Goal: Task Accomplishment & Management: Manage account settings

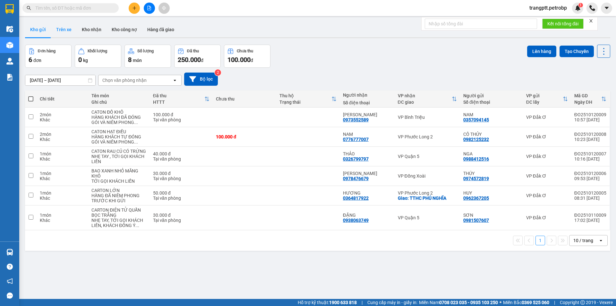
click at [65, 30] on button "Trên xe" at bounding box center [64, 29] width 26 height 15
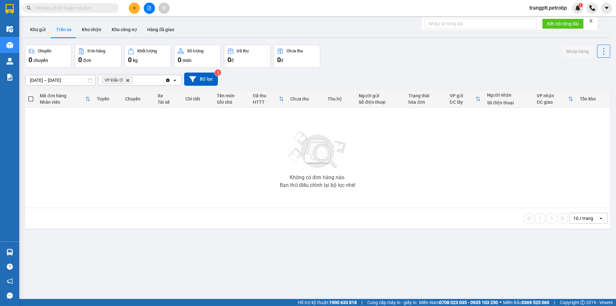
drag, startPoint x: 92, startPoint y: 29, endPoint x: 95, endPoint y: 39, distance: 11.2
click at [93, 29] on button "Kho nhận" at bounding box center [92, 29] width 30 height 15
type input "[DATE] – [DATE]"
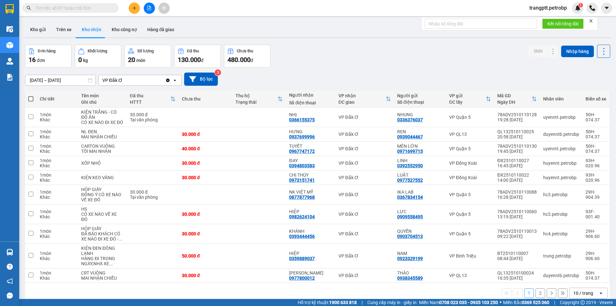
click at [94, 9] on input "text" at bounding box center [73, 7] width 76 height 7
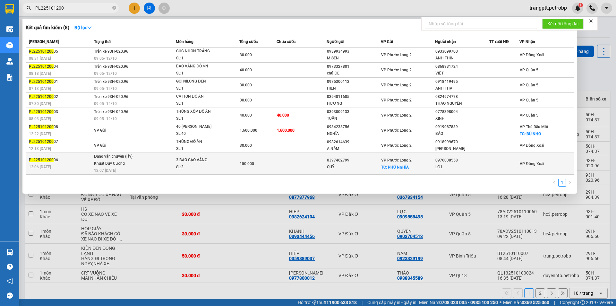
type input "PL225101200"
click at [151, 167] on span "Đang vận chuyển (lấy) Khuất Duy Cường 12:07 [DATE]" at bounding box center [134, 163] width 81 height 20
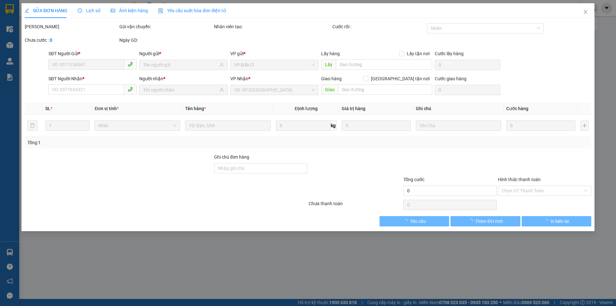
type input "0397462799"
type input "QUÝ"
checkbox input "true"
type input "PHÚ NGHĨA"
type input "0976038558"
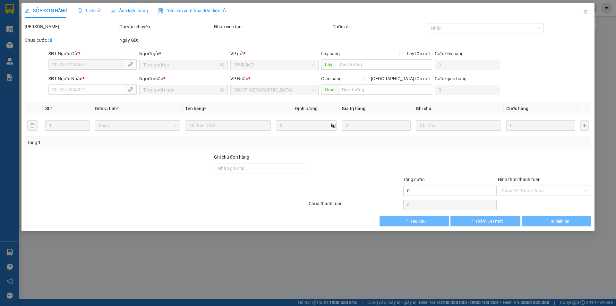
type input "LỢI"
type input "150.000"
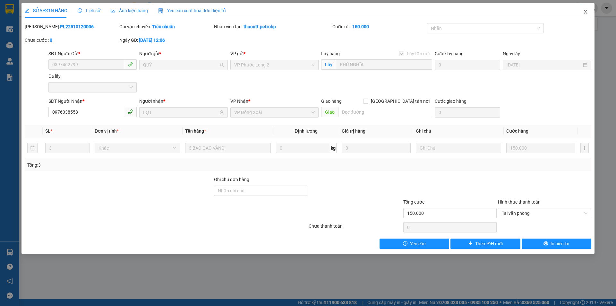
click at [585, 10] on icon "close" at bounding box center [585, 11] width 5 height 5
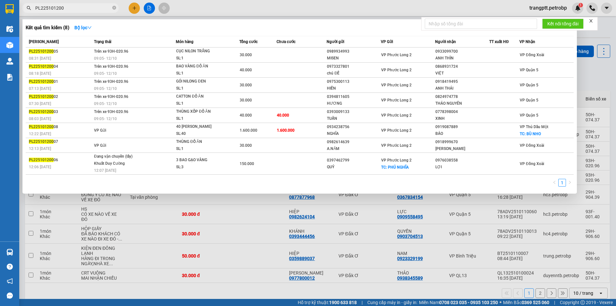
click at [89, 4] on span "PL225101200" at bounding box center [70, 8] width 96 height 10
click at [221, 292] on div at bounding box center [308, 153] width 616 height 306
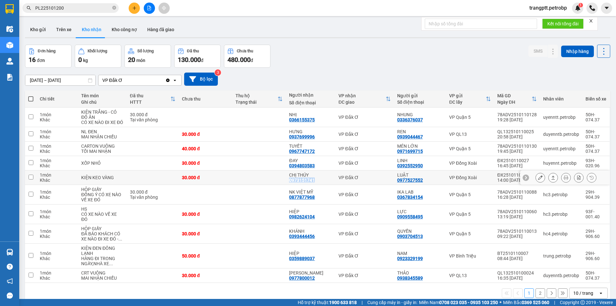
drag, startPoint x: 288, startPoint y: 184, endPoint x: 314, endPoint y: 187, distance: 25.5
click at [314, 185] on td "CHỊ THÚY 0973151741" at bounding box center [310, 177] width 49 height 14
checkbox input "true"
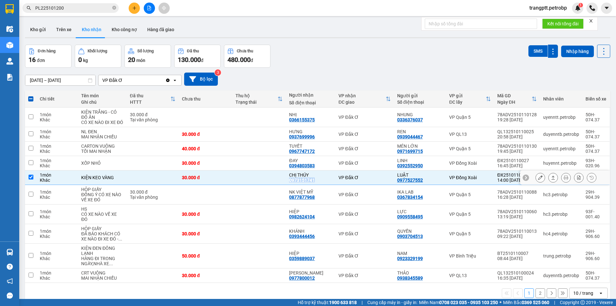
copy div "0973151741"
drag, startPoint x: 287, startPoint y: 170, endPoint x: 317, endPoint y: 170, distance: 29.2
click at [317, 170] on td "ĐAY 0394803583" at bounding box center [310, 163] width 49 height 14
checkbox input "true"
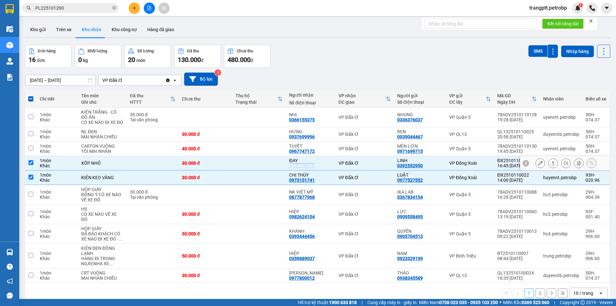
copy div "0394803583"
drag, startPoint x: 287, startPoint y: 156, endPoint x: 317, endPoint y: 156, distance: 29.8
click at [317, 156] on td "TUYẾT 0967747172" at bounding box center [310, 148] width 49 height 14
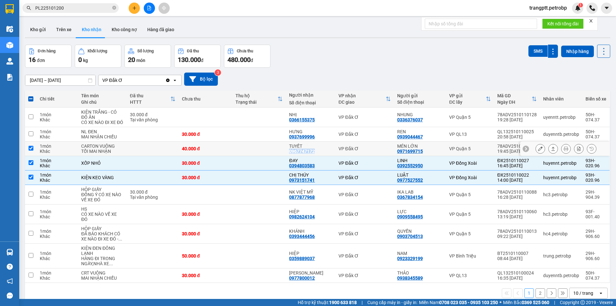
checkbox input "true"
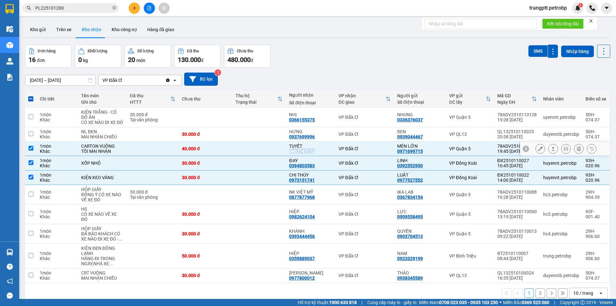
copy div "0967747172"
drag, startPoint x: 286, startPoint y: 141, endPoint x: 313, endPoint y: 142, distance: 28.0
click at [313, 141] on tr "1 món Khác NL ĐEN MAI NHẬN CHIỀU 30.000 đ HƯNG 0937699996 VP Đắk Ơ REN 0939044…" at bounding box center [317, 134] width 585 height 14
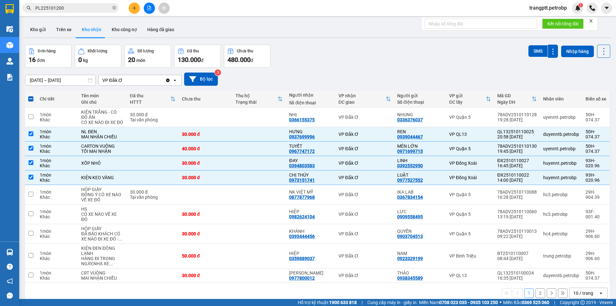
drag, startPoint x: 329, startPoint y: 73, endPoint x: 321, endPoint y: 107, distance: 34.2
click at [329, 79] on div "[DATE] – [DATE] Press the down arrow key to interact with the calendar and sele…" at bounding box center [317, 78] width 585 height 13
drag, startPoint x: 287, startPoint y: 141, endPoint x: 322, endPoint y: 144, distance: 34.4
click at [322, 141] on td "HƯNG 0937699996" at bounding box center [310, 134] width 49 height 14
checkbox input "false"
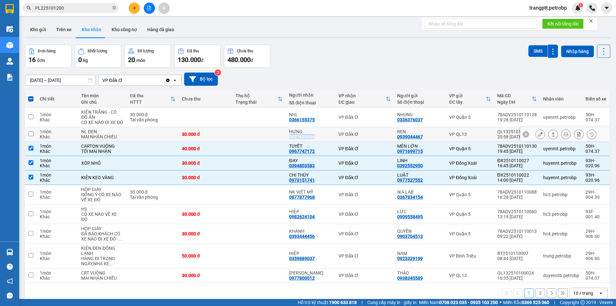
copy div "0937699996"
drag, startPoint x: 288, startPoint y: 121, endPoint x: 320, endPoint y: 121, distance: 32.4
click at [320, 121] on td "NHỊ 0366155375" at bounding box center [310, 117] width 49 height 20
checkbox input "true"
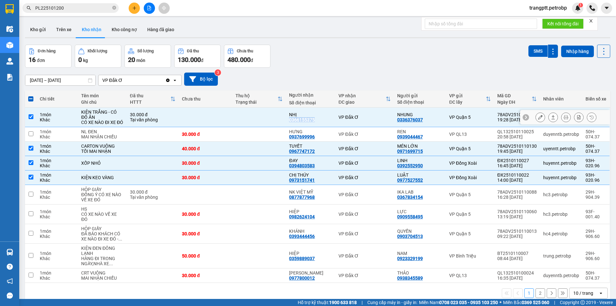
copy div "0366155375"
click at [319, 59] on div "Đơn hàng 16 đơn Khối lượng 0 kg Số lượng 20 món Đã thu 130.000 đ Chưa thu 480.0…" at bounding box center [317, 56] width 585 height 23
click at [32, 97] on span at bounding box center [30, 98] width 5 height 5
click at [31, 96] on input "checkbox" at bounding box center [31, 96] width 0 height 0
checkbox input "true"
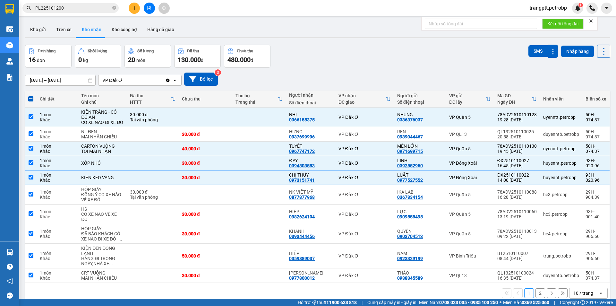
checkbox input "true"
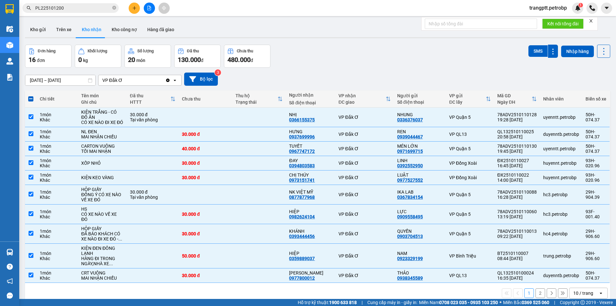
click at [32, 97] on span at bounding box center [30, 98] width 5 height 5
click at [31, 96] on input "checkbox" at bounding box center [31, 96] width 0 height 0
checkbox input "false"
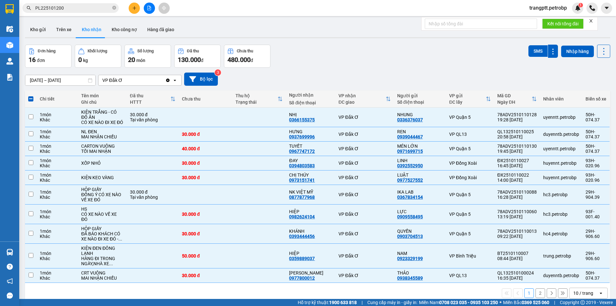
checkbox input "false"
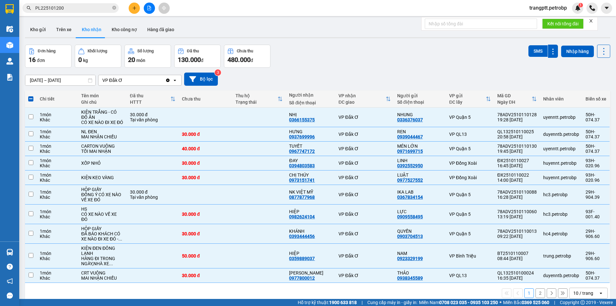
checkbox input "false"
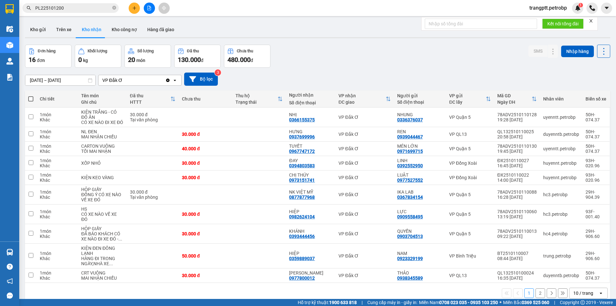
click at [134, 6] on icon "plus" at bounding box center [134, 8] width 4 height 4
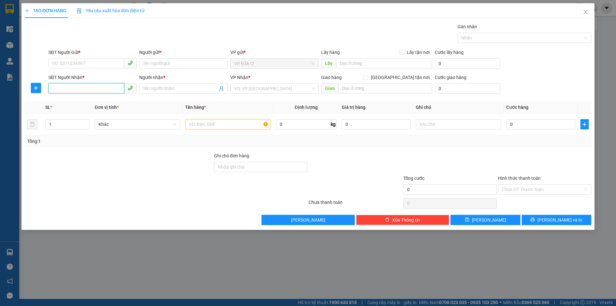
drag, startPoint x: 81, startPoint y: 87, endPoint x: 84, endPoint y: 90, distance: 4.1
click at [83, 89] on input "SĐT Người Nhận *" at bounding box center [86, 88] width 76 height 10
click at [80, 98] on div "0936881337 - c kiều kt" at bounding box center [92, 101] width 81 height 7
type input "0936881337"
type input "c kiều kt"
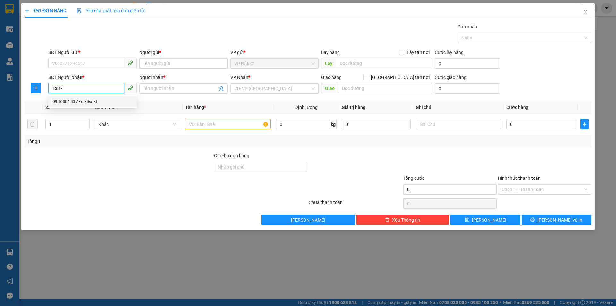
type input "HÀNG CÔNG TY"
type input "0936881337"
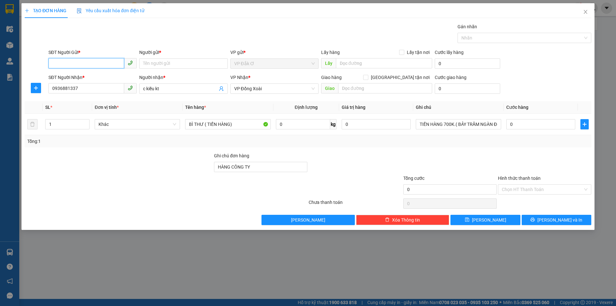
click at [82, 63] on input "SĐT Người Gửi *" at bounding box center [86, 63] width 76 height 10
click at [81, 75] on div "0814627575 - TRẠM ĐĂK Ơ" at bounding box center [92, 76] width 81 height 7
type input "0814627575"
type input "TRẠM ĐĂK Ơ"
click at [587, 9] on span "Close" at bounding box center [585, 12] width 18 height 18
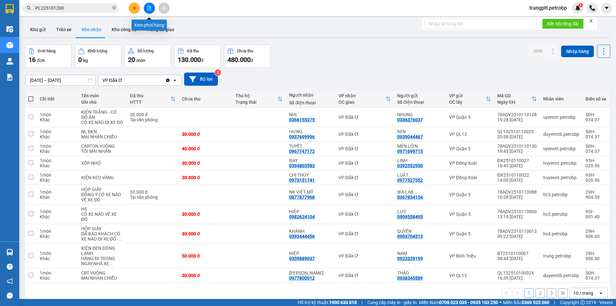
click at [146, 8] on button at bounding box center [149, 8] width 11 height 11
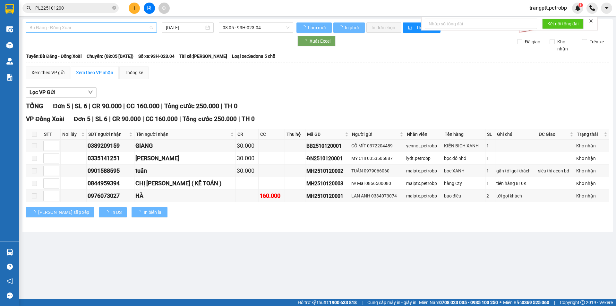
click at [86, 28] on span "Bù Đăng - Đồng Xoài" at bounding box center [92, 28] width 124 height 10
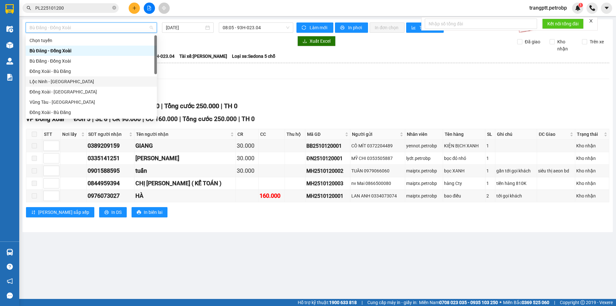
scroll to position [133, 0]
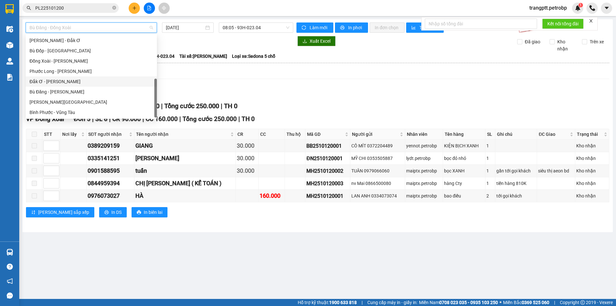
click at [51, 81] on div "Đắk Ơ - [PERSON_NAME]" at bounding box center [92, 81] width 124 height 7
type input "[DATE]"
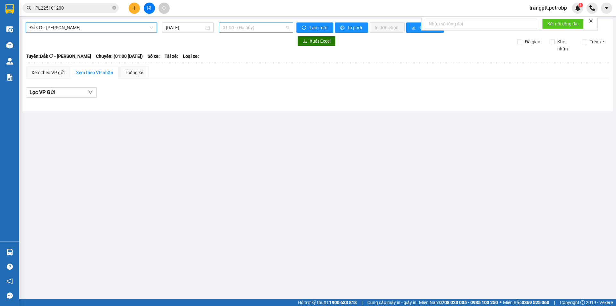
click at [251, 24] on span "01:00 - (Đã hủy)" at bounding box center [256, 28] width 67 height 10
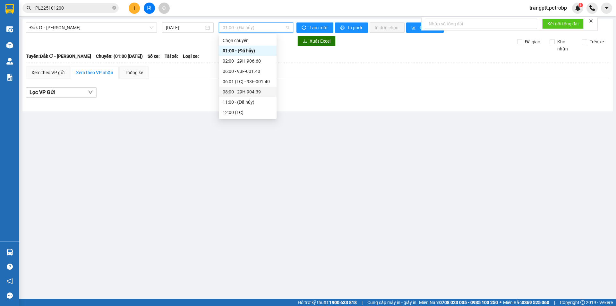
drag, startPoint x: 243, startPoint y: 90, endPoint x: 252, endPoint y: 102, distance: 15.1
click at [243, 90] on div "08:00 - 29H-904.39" at bounding box center [248, 91] width 50 height 7
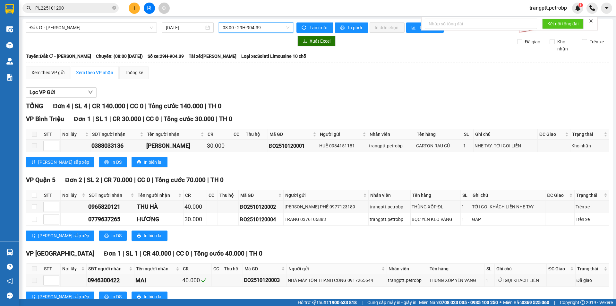
scroll to position [21, 0]
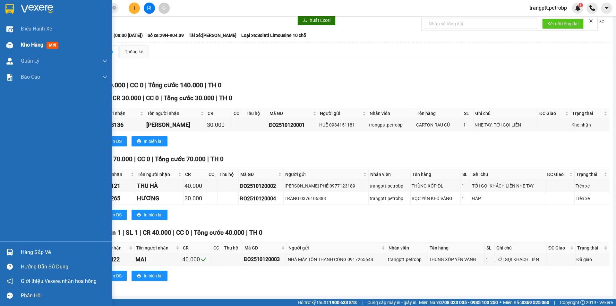
click at [17, 45] on div "Kho hàng mới" at bounding box center [56, 45] width 112 height 16
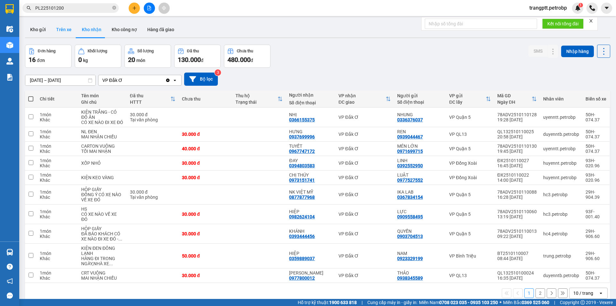
click at [66, 28] on button "Trên xe" at bounding box center [64, 29] width 26 height 15
type input "[DATE] – [DATE]"
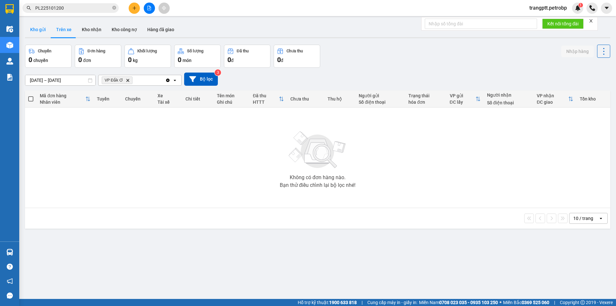
click at [36, 29] on button "Kho gửi" at bounding box center [38, 29] width 26 height 15
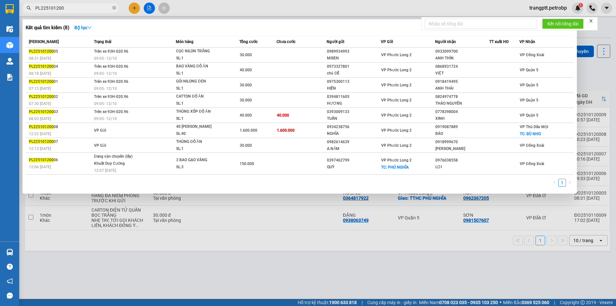
click at [92, 7] on input "PL225101200" at bounding box center [73, 7] width 76 height 7
click at [89, 271] on div at bounding box center [308, 153] width 616 height 306
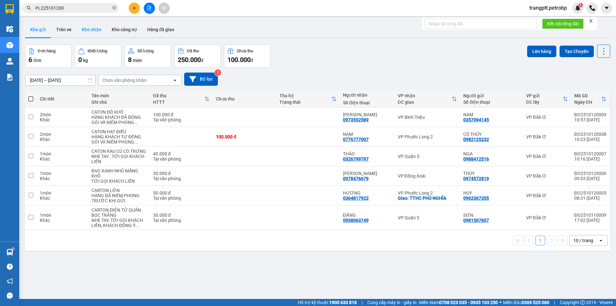
click at [90, 29] on button "Kho nhận" at bounding box center [92, 29] width 30 height 15
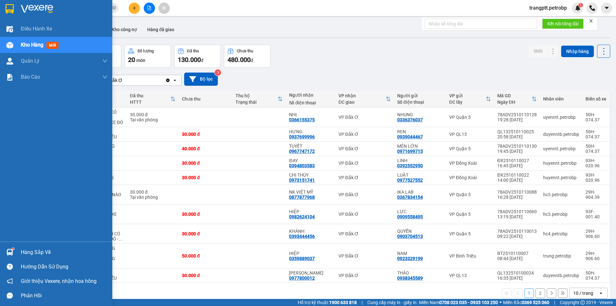
drag, startPoint x: 29, startPoint y: 251, endPoint x: 114, endPoint y: 294, distance: 95.3
click at [32, 255] on div "Hàng sắp về" at bounding box center [64, 252] width 87 height 10
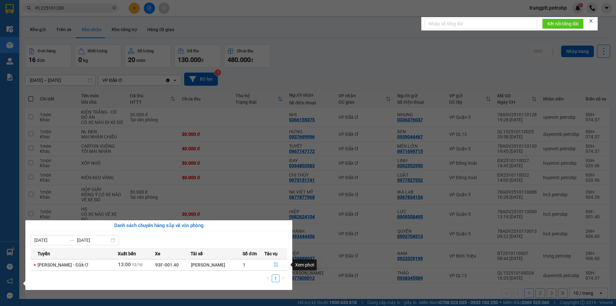
click at [275, 265] on icon "file-done" at bounding box center [276, 264] width 4 height 4
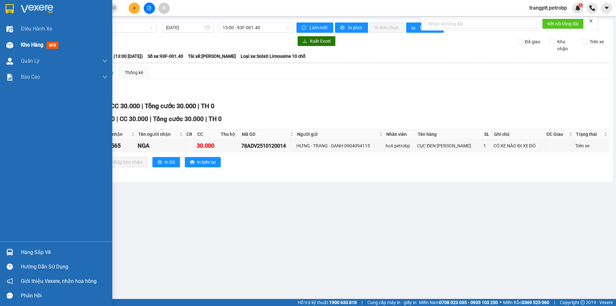
click at [37, 43] on span "Kho hàng" at bounding box center [32, 45] width 22 height 6
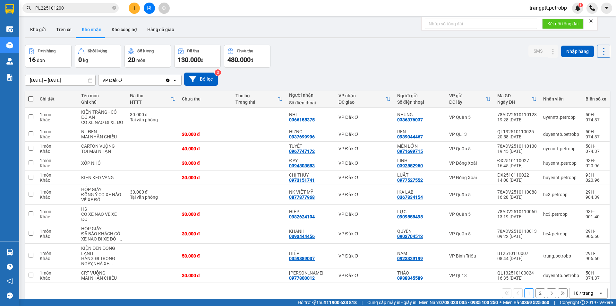
drag, startPoint x: 39, startPoint y: 29, endPoint x: 50, endPoint y: 47, distance: 20.7
click at [39, 30] on button "Kho gửi" at bounding box center [38, 29] width 26 height 15
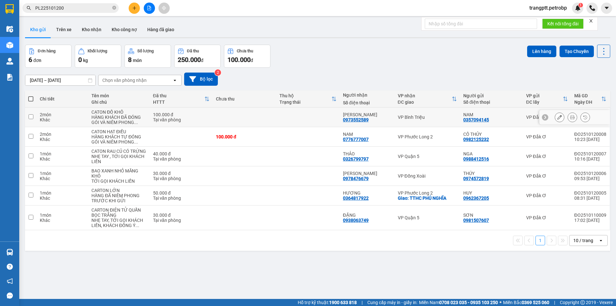
click at [30, 114] on td at bounding box center [31, 117] width 12 height 20
checkbox input "true"
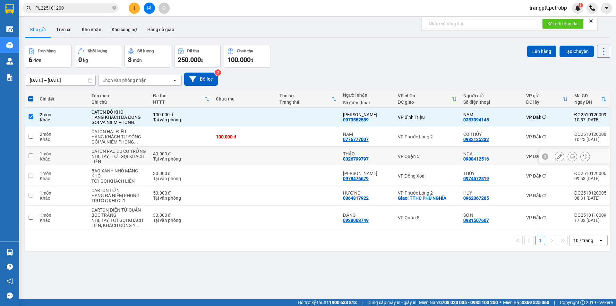
click at [31, 155] on input "checkbox" at bounding box center [31, 155] width 5 height 5
checkbox input "true"
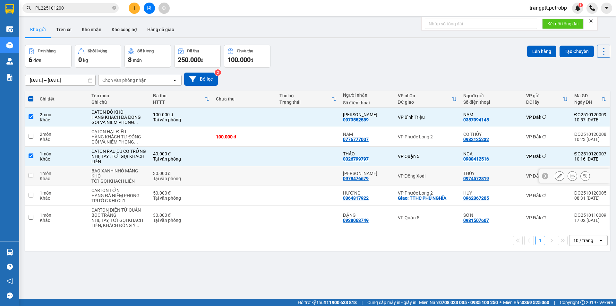
click at [31, 175] on input "checkbox" at bounding box center [31, 175] width 5 height 5
checkbox input "true"
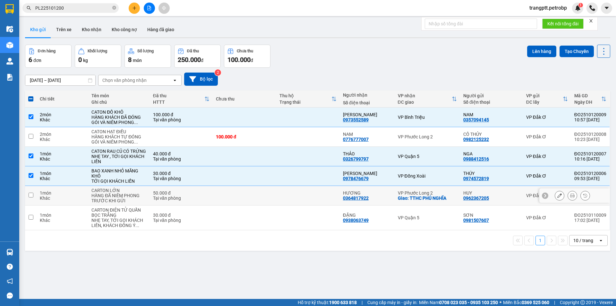
click at [30, 194] on input "checkbox" at bounding box center [31, 194] width 5 height 5
checkbox input "true"
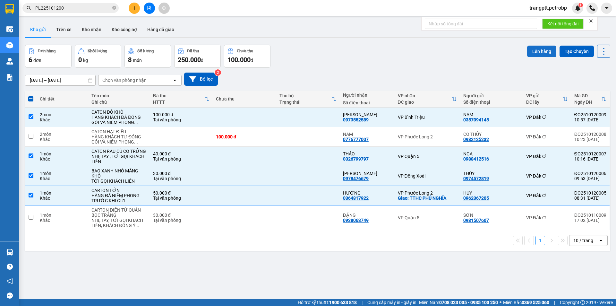
click at [538, 51] on button "Lên hàng" at bounding box center [541, 52] width 29 height 12
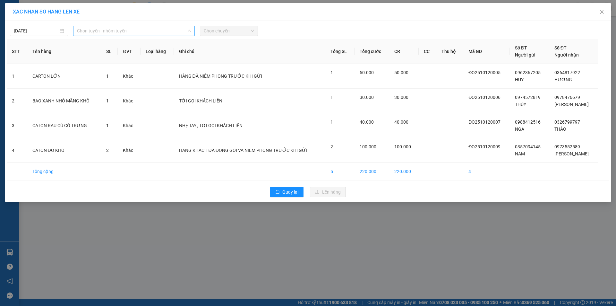
drag, startPoint x: 98, startPoint y: 30, endPoint x: 112, endPoint y: 76, distance: 48.1
click at [99, 31] on span "Chọn tuyến - nhóm tuyến" at bounding box center [134, 31] width 114 height 10
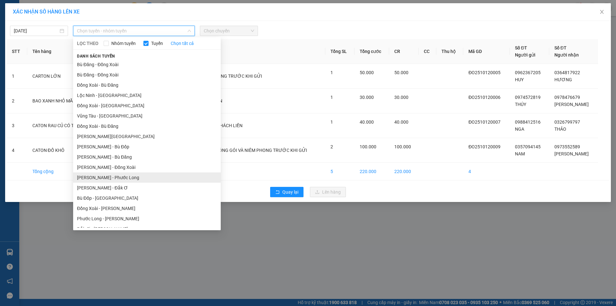
scroll to position [37, 0]
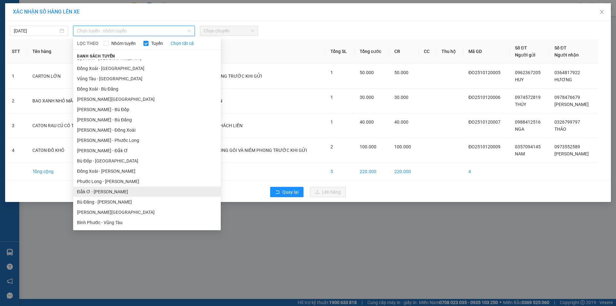
click at [107, 191] on li "Đắk Ơ - [PERSON_NAME]" at bounding box center [147, 191] width 148 height 10
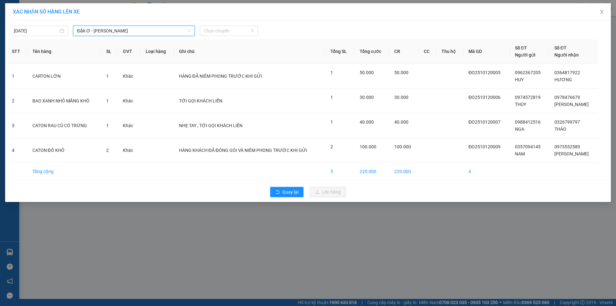
drag, startPoint x: 225, startPoint y: 29, endPoint x: 226, endPoint y: 48, distance: 18.9
click at [225, 30] on span "Chọn chuyến" at bounding box center [229, 31] width 50 height 10
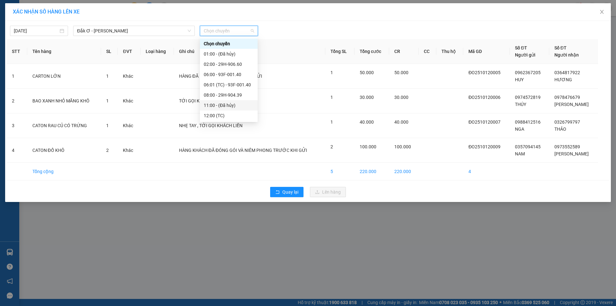
scroll to position [31, 0]
click at [228, 95] on div "13:00 - 29H-905.98" at bounding box center [229, 94] width 50 height 7
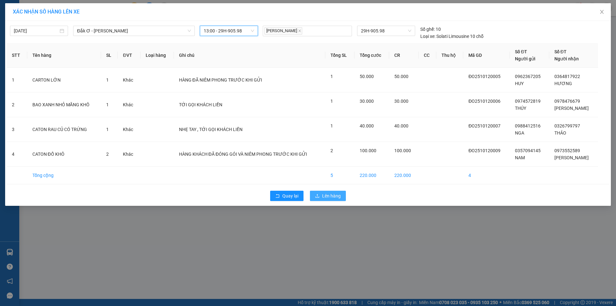
click at [326, 196] on span "Lên hàng" at bounding box center [331, 195] width 19 height 7
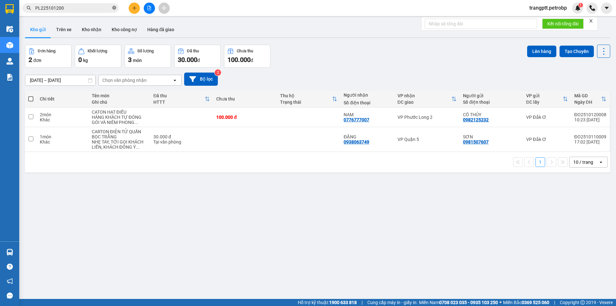
click at [114, 9] on icon "close-circle" at bounding box center [114, 8] width 4 height 4
click at [557, 139] on icon at bounding box center [559, 139] width 4 height 4
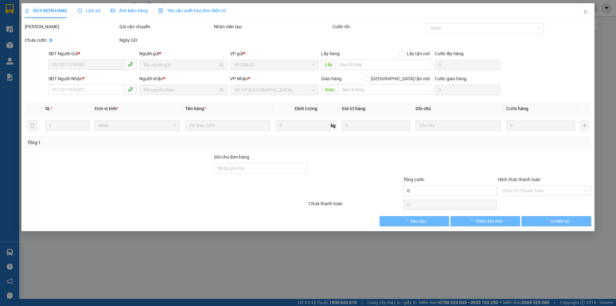
type input "0981507607"
type input "0938063749"
type input "30.000"
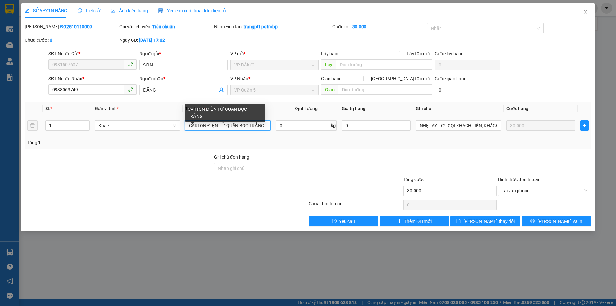
click at [264, 123] on input "CARTON ĐIỆN TỬ QUẤN BỌC TRẮNG" at bounding box center [227, 125] width 85 height 10
type input "C"
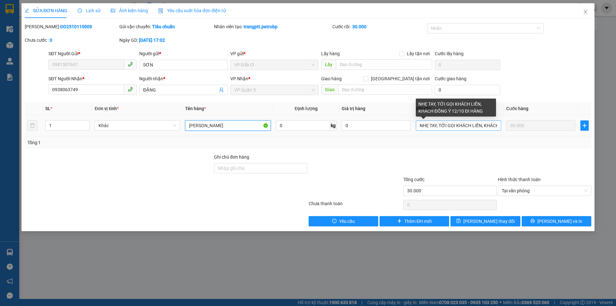
type input "[PERSON_NAME]"
click at [499, 124] on input "NHẸ TAY, TỚI GỌI KHÁCH LIỀN, KHÁCH ĐỒNG Ý 12/10 ĐI HÀNG" at bounding box center [458, 125] width 85 height 10
click at [488, 124] on input "ĐỒNG Ý 12/10 ĐI HÀNG" at bounding box center [458, 125] width 85 height 10
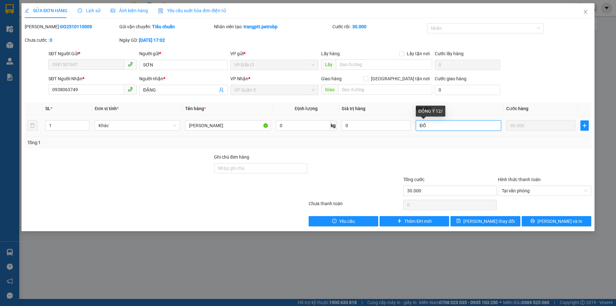
type input "Đ"
type input "[PERSON_NAME]"
drag, startPoint x: 492, startPoint y: 223, endPoint x: 479, endPoint y: 223, distance: 12.8
click at [492, 223] on span "[PERSON_NAME] thay đổi" at bounding box center [488, 220] width 51 height 7
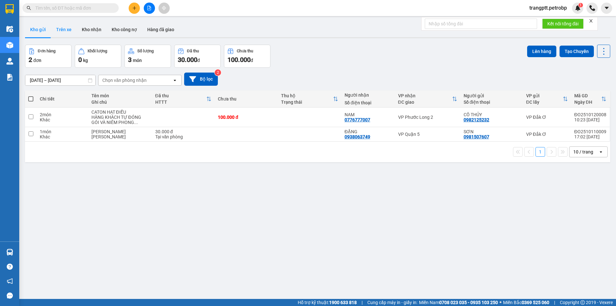
click at [66, 30] on button "Trên xe" at bounding box center [64, 29] width 26 height 15
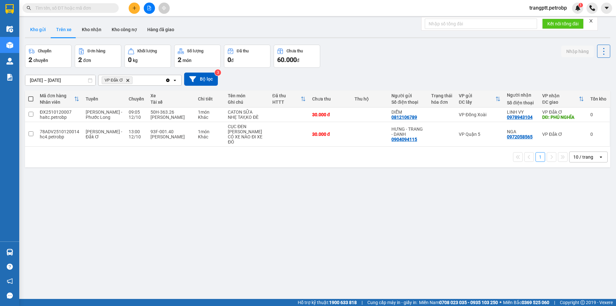
drag, startPoint x: 36, startPoint y: 25, endPoint x: 55, endPoint y: 73, distance: 51.5
click at [36, 26] on button "Kho gửi" at bounding box center [38, 29] width 26 height 15
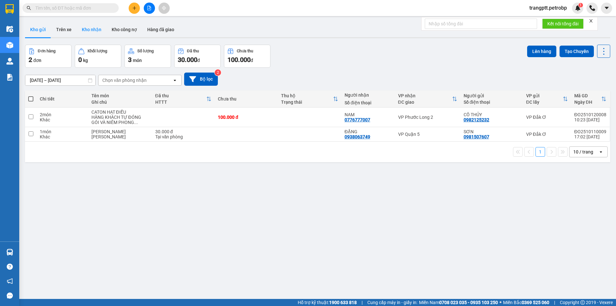
click at [90, 28] on button "Kho nhận" at bounding box center [92, 29] width 30 height 15
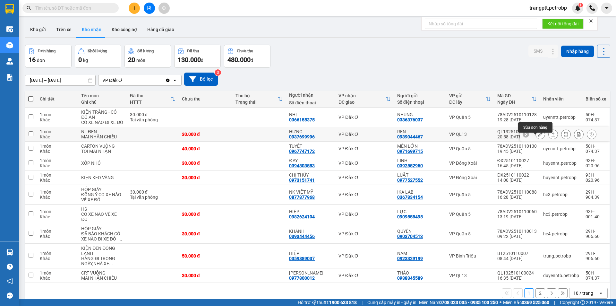
click at [538, 136] on icon at bounding box center [540, 134] width 4 height 4
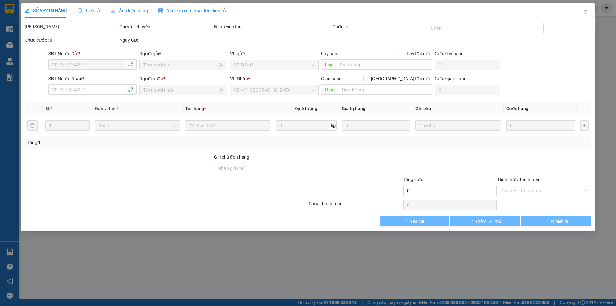
type input "0939044467"
type input "REN"
type input "0937699996"
type input "HƯNG"
type input "30.000"
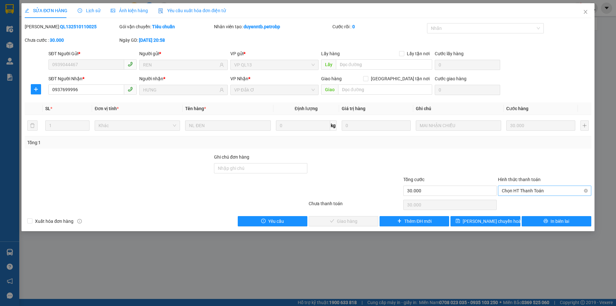
click at [525, 188] on span "Chọn HT Thanh Toán" at bounding box center [545, 191] width 86 height 10
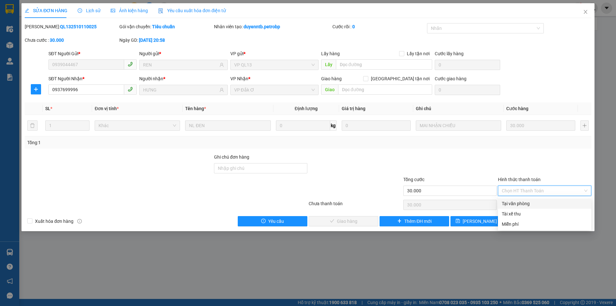
click at [522, 203] on div "Tại văn phòng" at bounding box center [545, 203] width 86 height 7
type input "0"
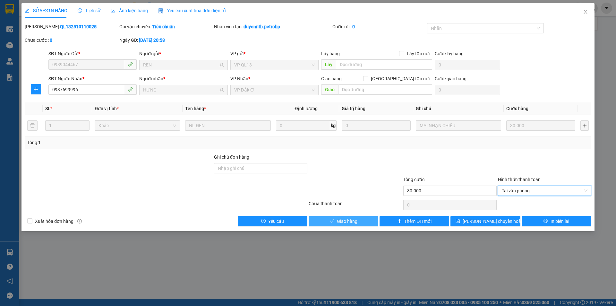
click at [348, 220] on span "Giao hàng" at bounding box center [347, 220] width 21 height 7
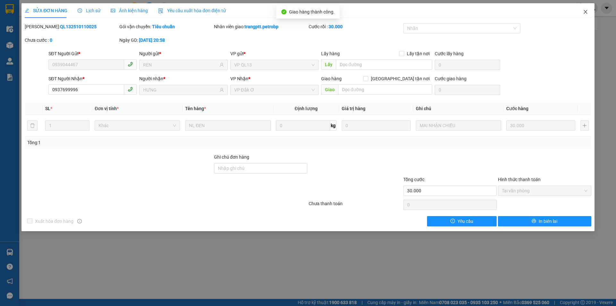
click at [585, 10] on icon "close" at bounding box center [585, 11] width 5 height 5
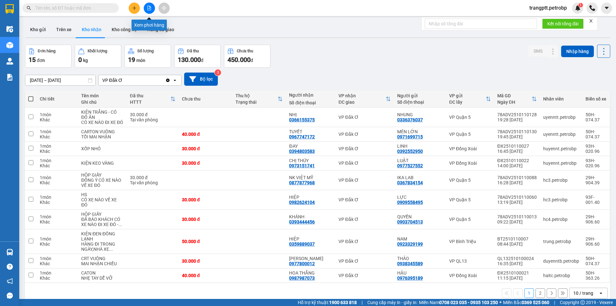
click at [148, 10] on icon "file-add" at bounding box center [150, 8] width 4 height 4
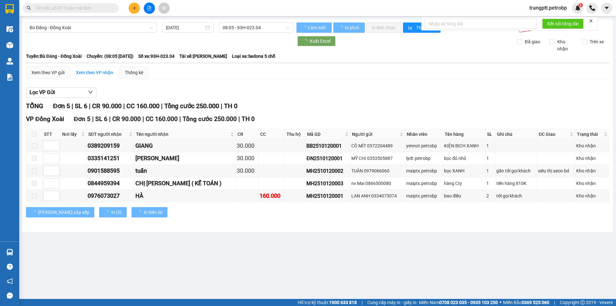
click at [112, 27] on span "Bù Đăng - Đồng Xoài" at bounding box center [92, 28] width 124 height 10
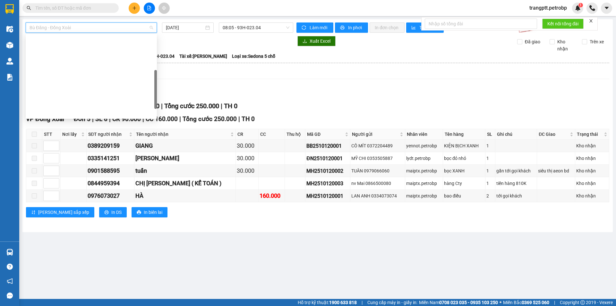
scroll to position [133, 0]
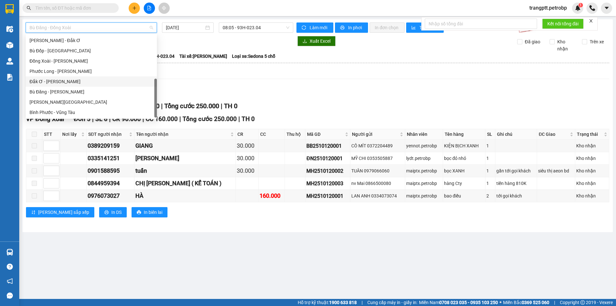
click at [60, 79] on div "Đắk Ơ - [PERSON_NAME]" at bounding box center [92, 81] width 124 height 7
type input "[DATE]"
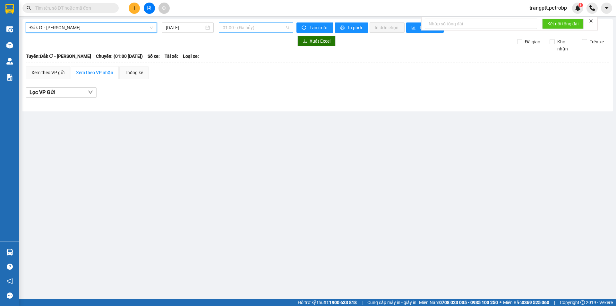
click at [244, 25] on span "01:00 - (Đã hủy)" at bounding box center [256, 28] width 67 height 10
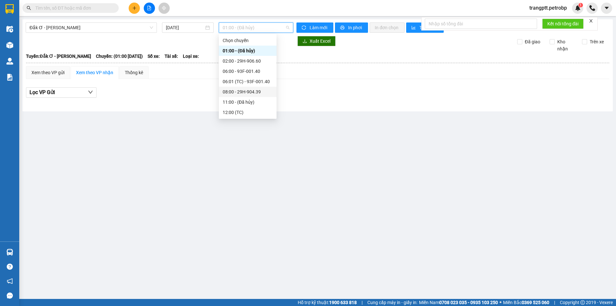
click at [243, 90] on div "08:00 - 29H-904.39" at bounding box center [248, 91] width 50 height 7
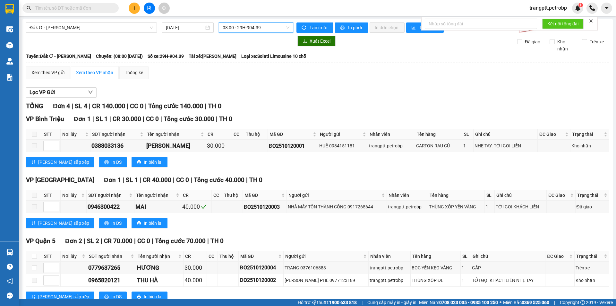
scroll to position [21, 0]
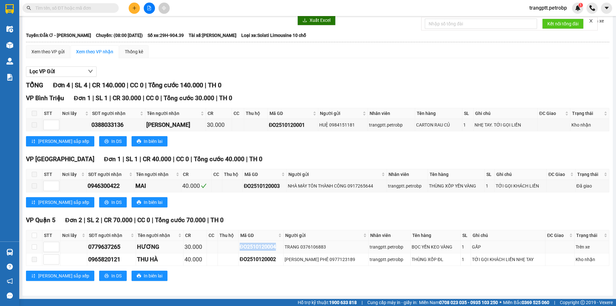
drag, startPoint x: 244, startPoint y: 246, endPoint x: 284, endPoint y: 248, distance: 40.1
click at [284, 248] on tr "0779637265 HƯƠNG 30.000 ĐO2510120004 TRANG 0376106883 trangptt.petrobp BỌC YẾN …" at bounding box center [317, 247] width 583 height 13
copy div "ĐO2510120004"
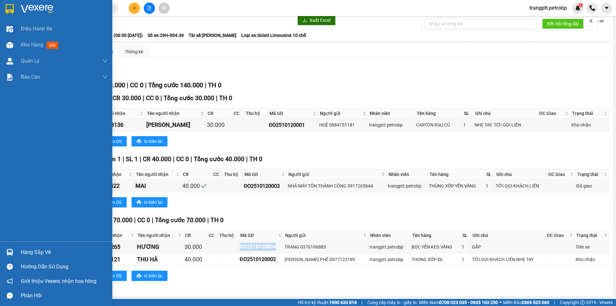
click at [25, 46] on span "Kho hàng" at bounding box center [32, 45] width 22 height 6
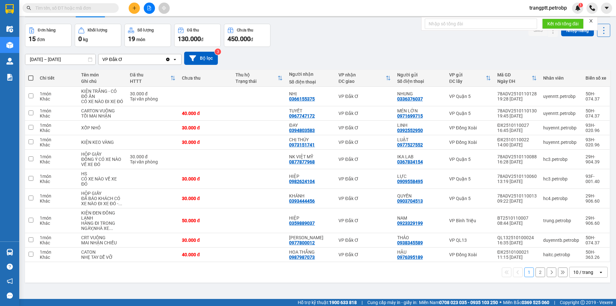
click at [83, 8] on input "text" at bounding box center [73, 7] width 76 height 7
paste input "ĐO2510120004"
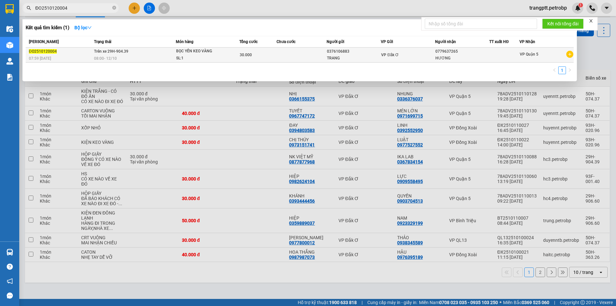
type input "ĐO2510120004"
click at [141, 55] on div "08:00 [DATE]" at bounding box center [134, 58] width 81 height 7
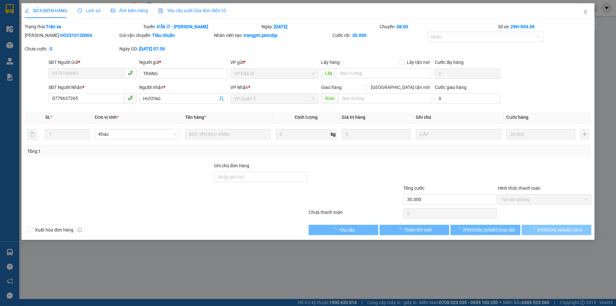
type input "0376106883"
type input "0779637265"
type input "30.000"
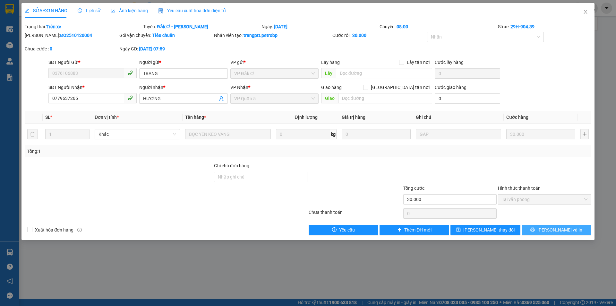
drag, startPoint x: 552, startPoint y: 227, endPoint x: 526, endPoint y: 211, distance: 30.6
click at [552, 228] on span "[PERSON_NAME] và In" at bounding box center [559, 229] width 45 height 7
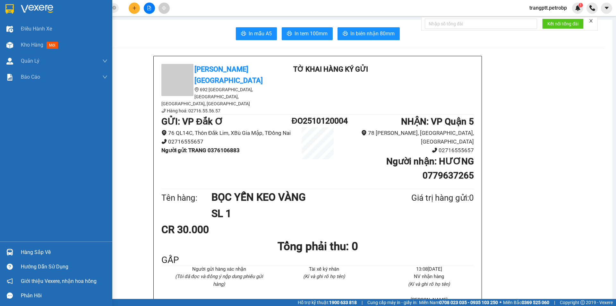
drag, startPoint x: 16, startPoint y: 45, endPoint x: 454, endPoint y: 3, distance: 440.6
click at [21, 45] on div "Kho hàng mới" at bounding box center [56, 45] width 112 height 16
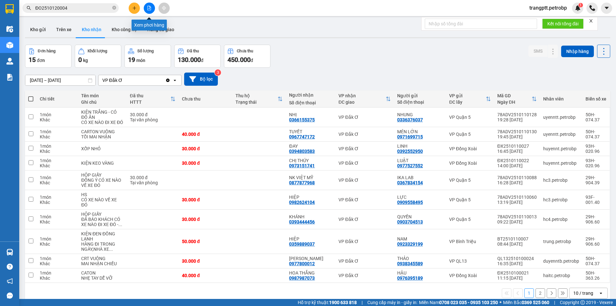
click at [149, 7] on icon "file-add" at bounding box center [149, 8] width 4 height 4
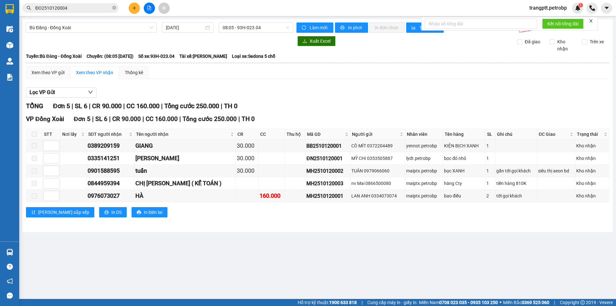
click at [85, 7] on input "ĐO2510120004" at bounding box center [73, 7] width 76 height 7
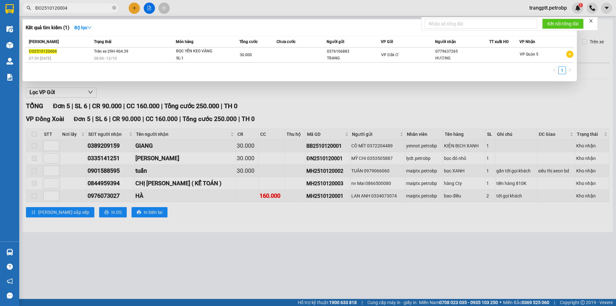
drag, startPoint x: 168, startPoint y: 223, endPoint x: 101, endPoint y: 116, distance: 126.5
click at [168, 221] on div at bounding box center [308, 153] width 616 height 306
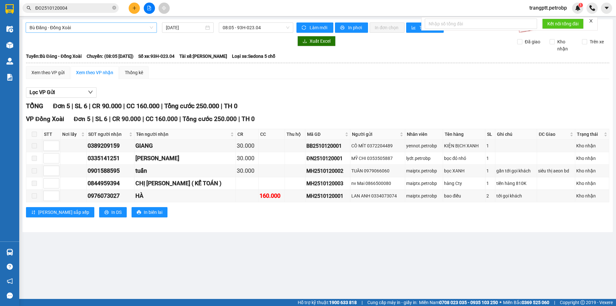
click at [82, 28] on span "Bù Đăng - Đồng Xoài" at bounding box center [92, 28] width 124 height 10
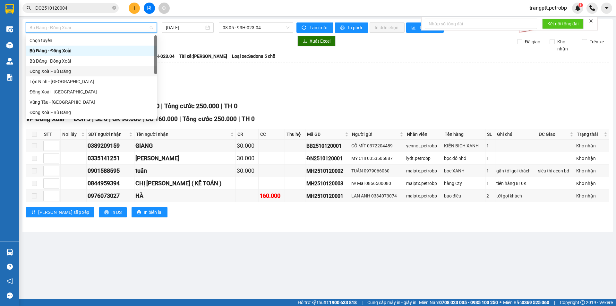
scroll to position [133, 0]
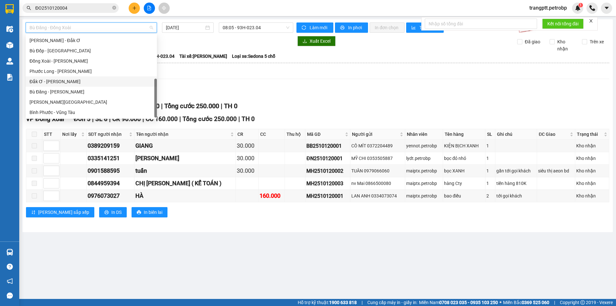
click at [58, 80] on div "Đắk Ơ - [PERSON_NAME]" at bounding box center [92, 81] width 124 height 7
type input "[DATE]"
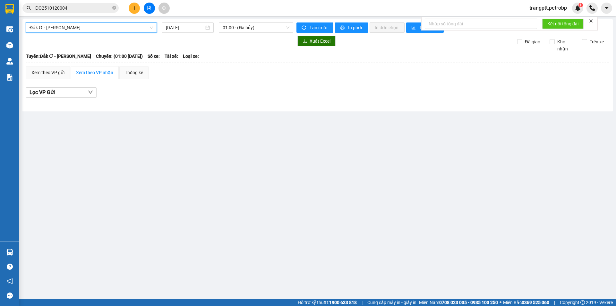
drag, startPoint x: 231, startPoint y: 27, endPoint x: 236, endPoint y: 33, distance: 7.5
click at [234, 31] on span "01:00 - (Đã hủy)" at bounding box center [256, 28] width 67 height 10
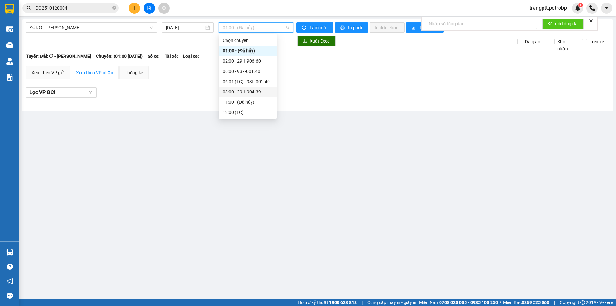
click at [241, 92] on div "08:00 - 29H-904.39" at bounding box center [248, 91] width 50 height 7
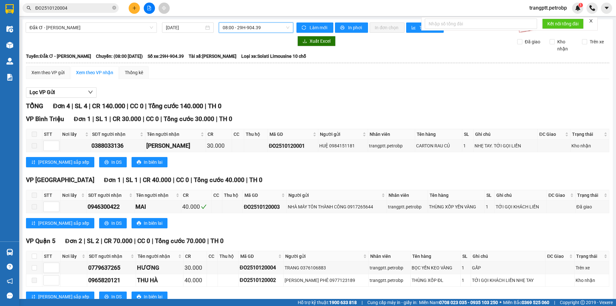
click at [234, 27] on span "08:00 - 29H-904.39" at bounding box center [256, 28] width 67 height 10
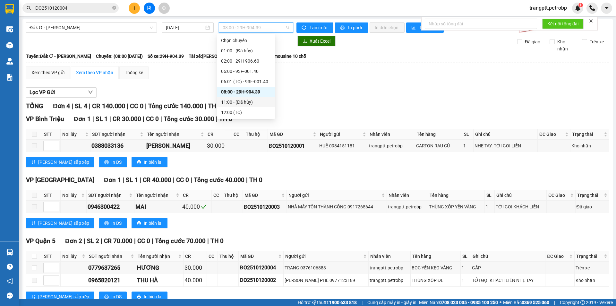
scroll to position [31, 0]
drag, startPoint x: 238, startPoint y: 90, endPoint x: 262, endPoint y: 99, distance: 26.2
click at [241, 92] on div "13:00 - 29H-905.98" at bounding box center [246, 91] width 50 height 7
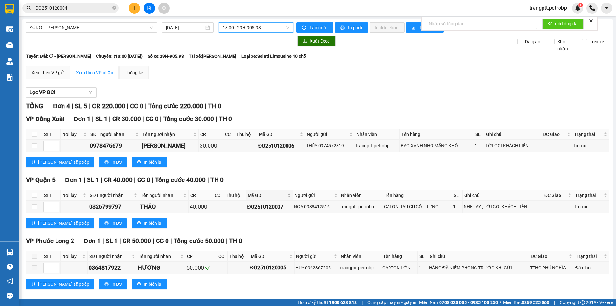
scroll to position [69, 0]
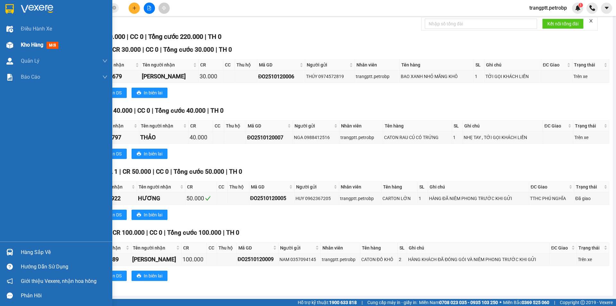
click at [24, 45] on span "Kho hàng" at bounding box center [32, 45] width 22 height 6
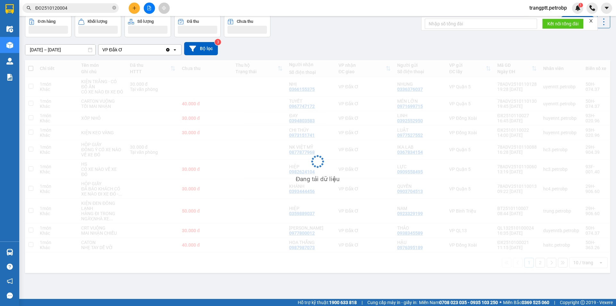
scroll to position [30, 0]
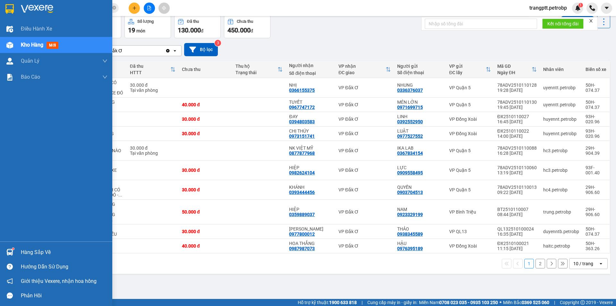
drag, startPoint x: 31, startPoint y: 247, endPoint x: 47, endPoint y: 260, distance: 20.3
click at [33, 249] on div "Hàng sắp về" at bounding box center [64, 252] width 87 height 10
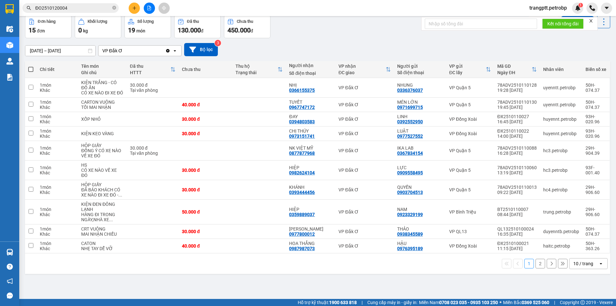
click at [331, 276] on section "Kết quả tìm kiếm ( 1 ) Bộ lọc Mã ĐH Trạng thái Món hàng Tổng cước Chưa cước Ngư…" at bounding box center [308, 153] width 616 height 306
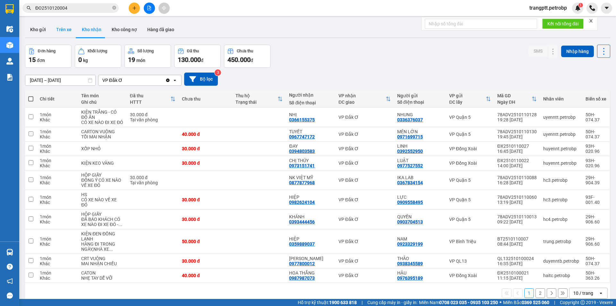
drag, startPoint x: 65, startPoint y: 26, endPoint x: 69, endPoint y: 36, distance: 10.7
click at [65, 27] on button "Trên xe" at bounding box center [64, 29] width 26 height 15
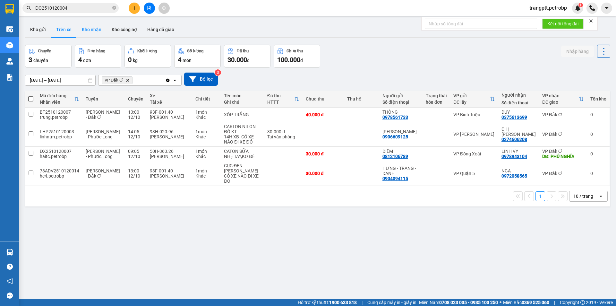
click at [90, 30] on button "Kho nhận" at bounding box center [92, 29] width 30 height 15
type input "[DATE] – [DATE]"
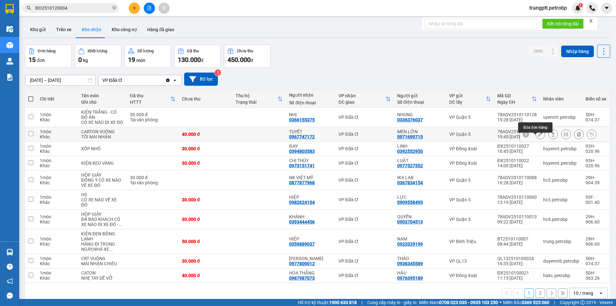
click at [536, 137] on button at bounding box center [540, 134] width 9 height 11
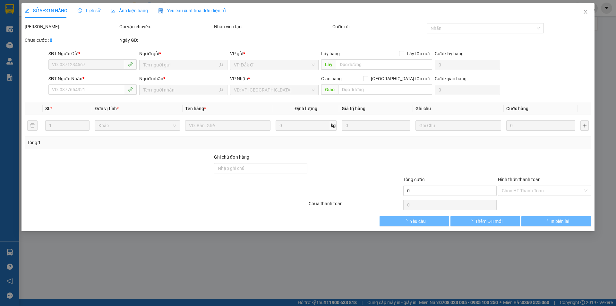
type input "0971699715"
type input "MÉN LỚN"
type input "0967747172"
type input "TUYẾT"
type input "40.000"
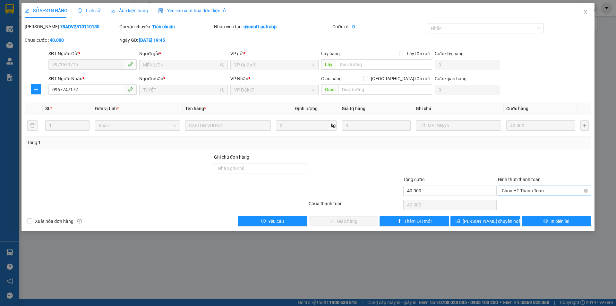
click at [511, 191] on span "Chọn HT Thanh Toán" at bounding box center [545, 191] width 86 height 10
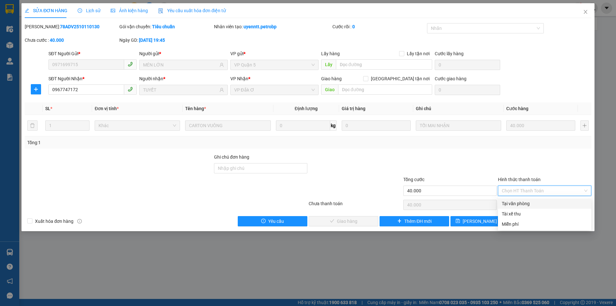
click at [504, 204] on div "Tại văn phòng" at bounding box center [545, 203] width 86 height 7
type input "0"
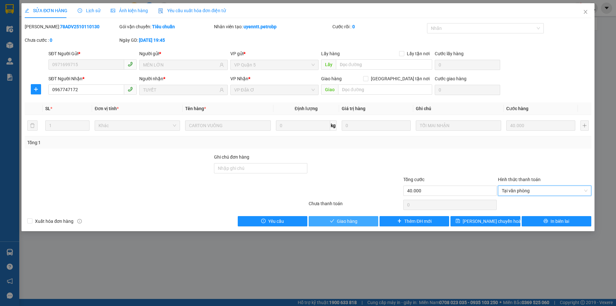
drag, startPoint x: 344, startPoint y: 221, endPoint x: 373, endPoint y: 224, distance: 29.9
click at [344, 221] on span "Giao hàng" at bounding box center [347, 220] width 21 height 7
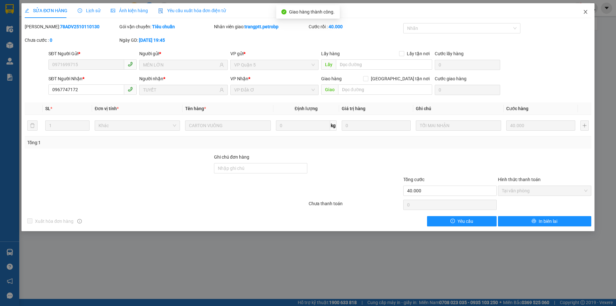
click at [585, 11] on icon "close" at bounding box center [585, 11] width 5 height 5
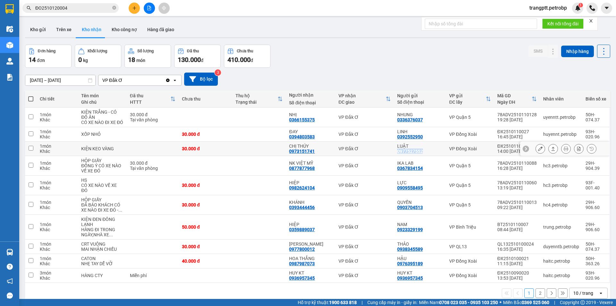
drag, startPoint x: 394, startPoint y: 156, endPoint x: 419, endPoint y: 155, distance: 25.7
click at [419, 155] on td "LUẬT 0977527552" at bounding box center [420, 148] width 52 height 14
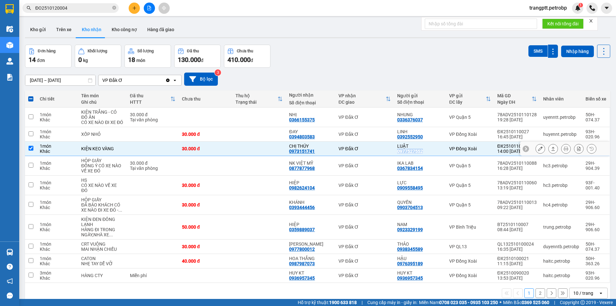
copy div "0977527552"
click at [29, 150] on input "checkbox" at bounding box center [31, 148] width 5 height 5
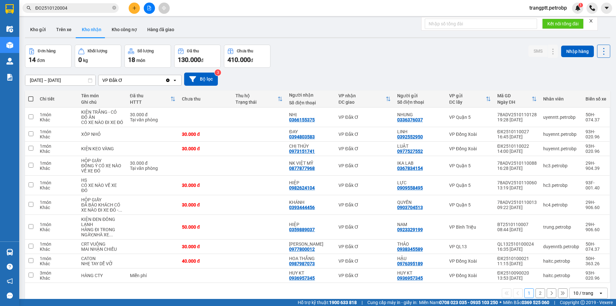
click at [343, 62] on div "Đơn hàng 14 đơn Khối lượng 0 kg Số lượng 18 món Đã thu 130.000 đ Chưa thu 410.0…" at bounding box center [317, 56] width 585 height 23
drag, startPoint x: 288, startPoint y: 157, endPoint x: 314, endPoint y: 160, distance: 25.5
click at [314, 156] on td "CHỊ THÚY 0973151741" at bounding box center [310, 148] width 49 height 14
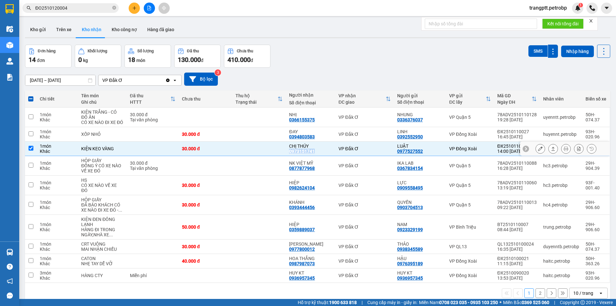
copy div "0973151741"
click at [31, 150] on input "checkbox" at bounding box center [31, 148] width 5 height 5
checkbox input "false"
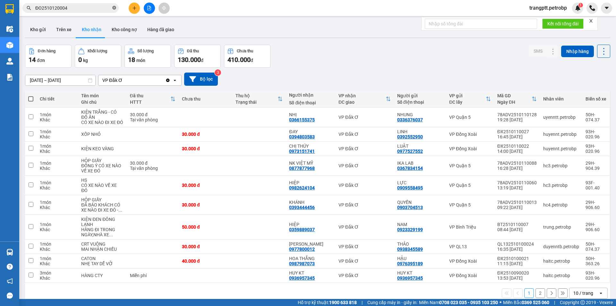
click at [113, 9] on icon "close-circle" at bounding box center [114, 8] width 4 height 4
click at [94, 8] on input "text" at bounding box center [73, 7] width 76 height 7
paste input "0973151741"
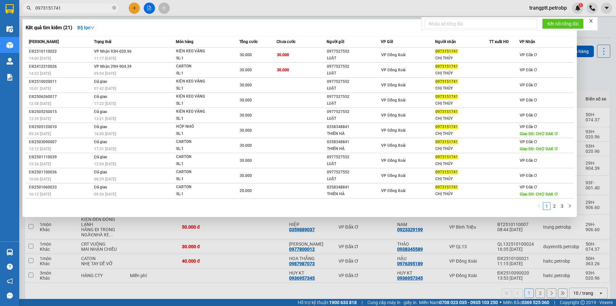
type input "0973151741"
click at [240, 283] on div at bounding box center [308, 153] width 616 height 306
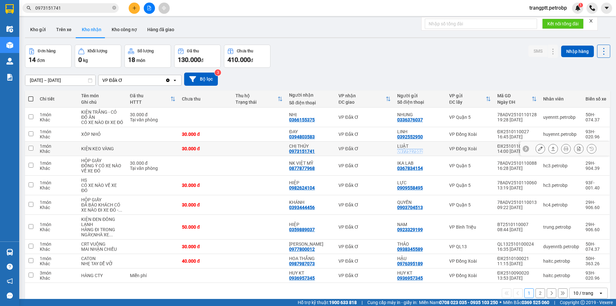
drag, startPoint x: 394, startPoint y: 156, endPoint x: 420, endPoint y: 158, distance: 25.7
click at [420, 154] on div "LUẬT 0977527552" at bounding box center [420, 148] width 46 height 10
checkbox input "true"
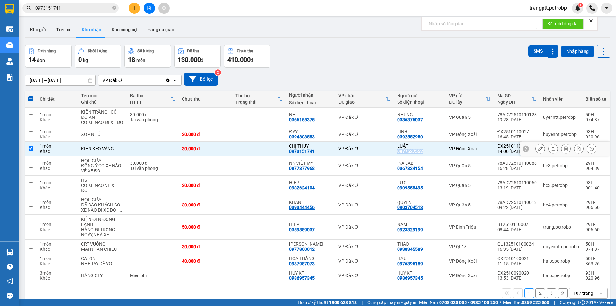
copy div "0977527552"
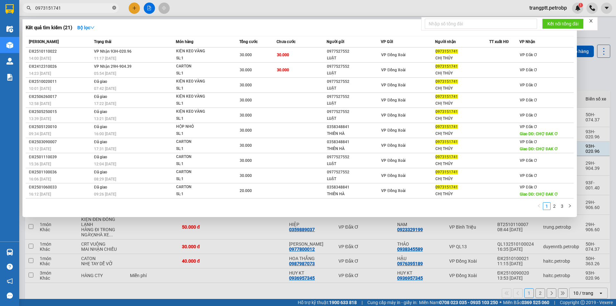
click at [114, 7] on icon "close-circle" at bounding box center [114, 8] width 4 height 4
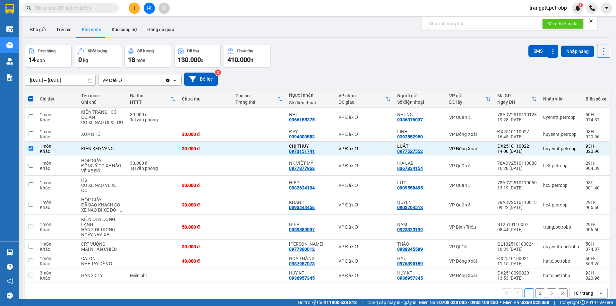
click at [83, 9] on input "text" at bounding box center [73, 7] width 76 height 7
paste input "0977527552"
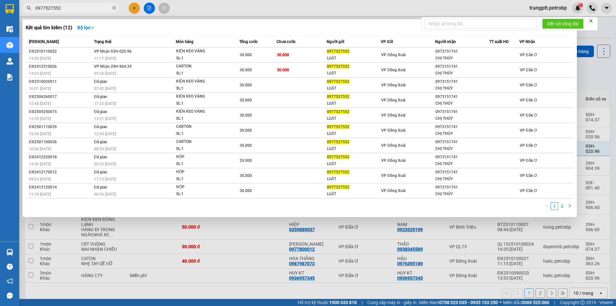
type input "0977527552"
click at [563, 206] on link "2" at bounding box center [562, 205] width 7 height 7
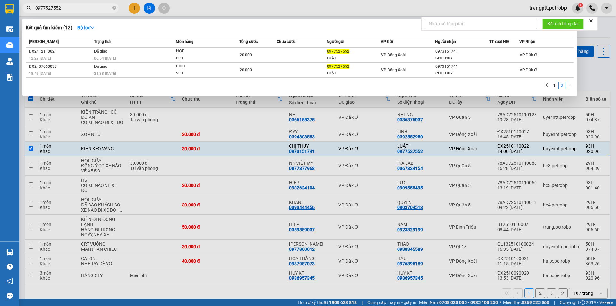
click at [238, 291] on div at bounding box center [308, 153] width 616 height 306
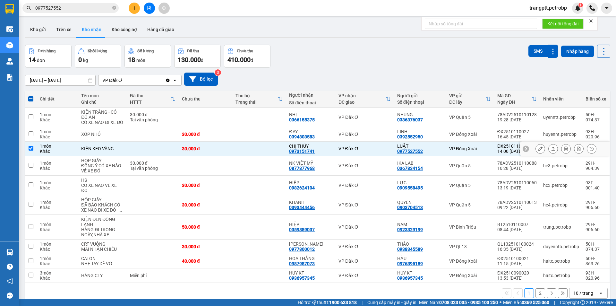
click at [30, 150] on input "checkbox" at bounding box center [31, 148] width 5 height 5
checkbox input "false"
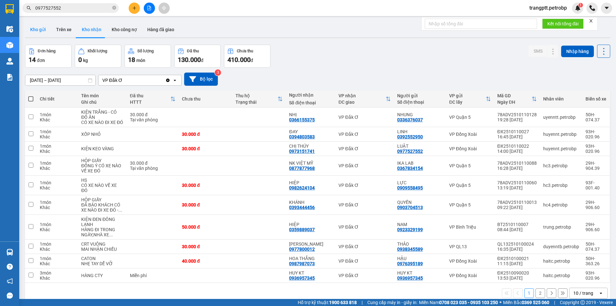
click at [38, 28] on button "Kho gửi" at bounding box center [38, 29] width 26 height 15
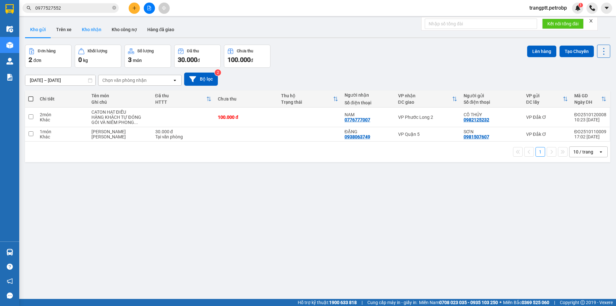
click at [94, 30] on button "Kho nhận" at bounding box center [92, 29] width 30 height 15
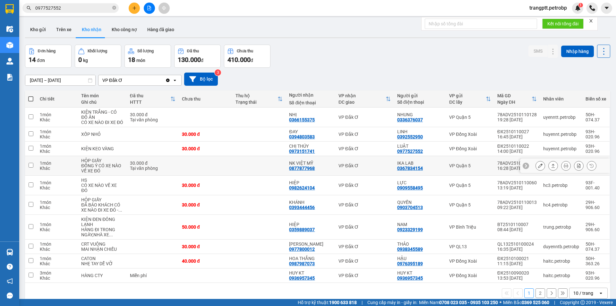
click at [538, 168] on icon at bounding box center [540, 165] width 4 height 4
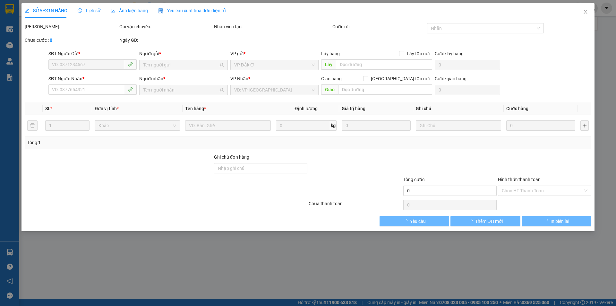
type input "0367834154"
type input "IKA LAB"
type input "0877877968"
type input "NK VIỆT MỸ"
type input "30.000"
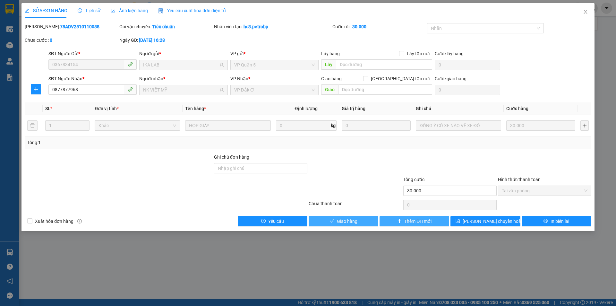
drag, startPoint x: 354, startPoint y: 221, endPoint x: 380, endPoint y: 222, distance: 26.3
click at [354, 221] on span "Giao hàng" at bounding box center [347, 220] width 21 height 7
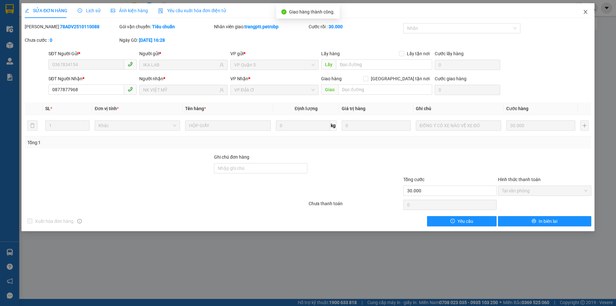
click at [585, 11] on icon "close" at bounding box center [586, 12] width 4 height 4
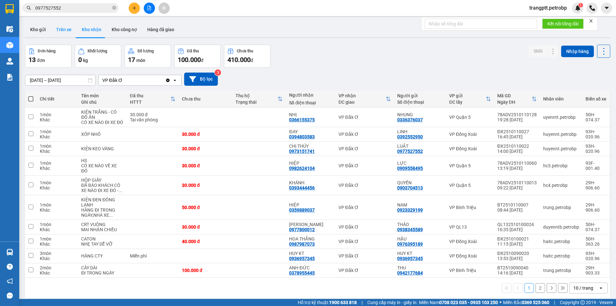
click at [64, 29] on button "Trên xe" at bounding box center [64, 29] width 26 height 15
type input "[DATE] – [DATE]"
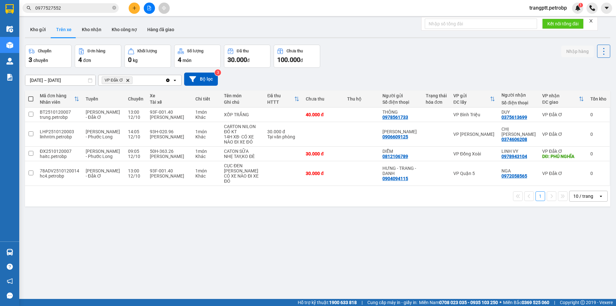
click at [149, 8] on icon "file-add" at bounding box center [149, 8] width 4 height 4
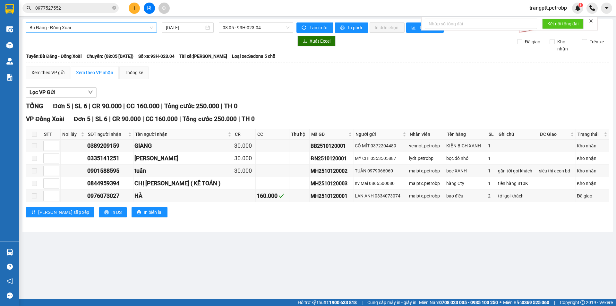
click at [112, 25] on span "Bù Đăng - Đồng Xoài" at bounding box center [92, 28] width 124 height 10
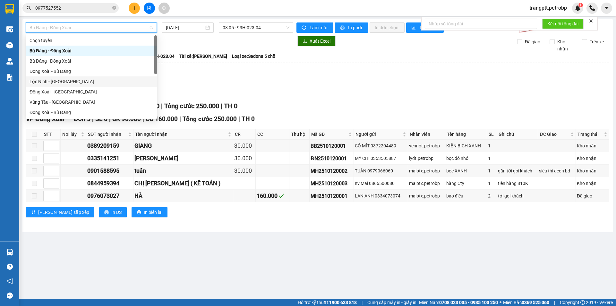
scroll to position [133, 0]
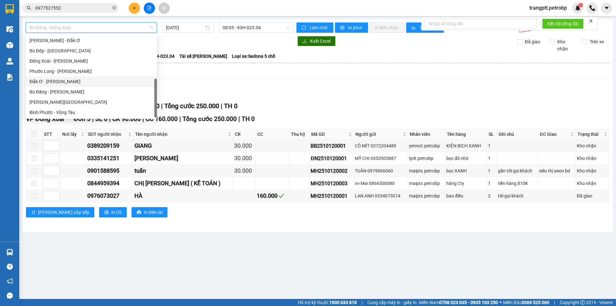
click at [68, 81] on div "Đắk Ơ - [PERSON_NAME]" at bounding box center [92, 81] width 124 height 7
type input "[DATE]"
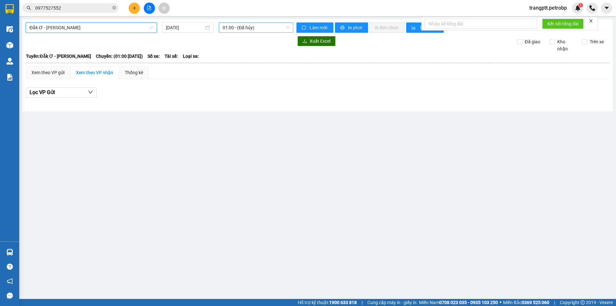
drag, startPoint x: 251, startPoint y: 29, endPoint x: 251, endPoint y: 32, distance: 3.5
click at [251, 30] on span "01:00 - (Đã hủy)" at bounding box center [256, 28] width 67 height 10
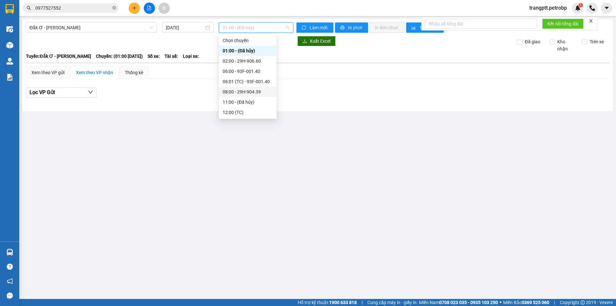
click at [243, 92] on div "08:00 - 29H-904.39" at bounding box center [248, 91] width 50 height 7
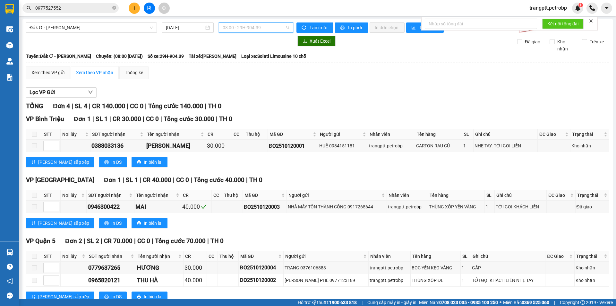
click at [241, 25] on span "08:00 - 29H-904.39" at bounding box center [256, 28] width 67 height 10
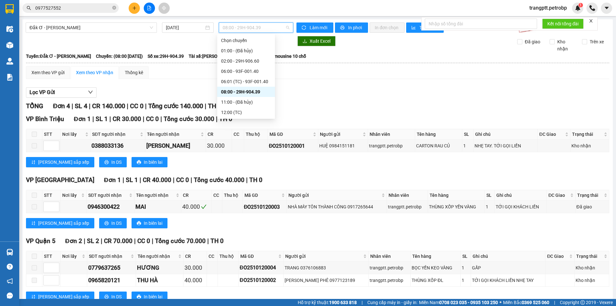
scroll to position [32, 0]
click at [251, 90] on div "13:00 - 29H-905.98" at bounding box center [246, 90] width 50 height 7
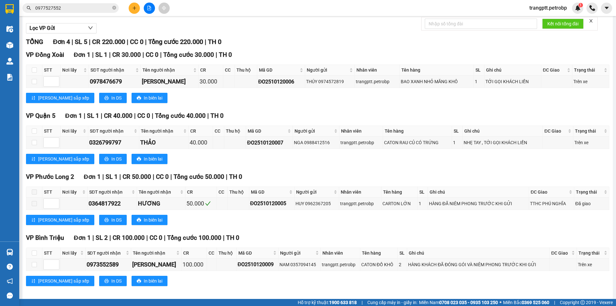
scroll to position [69, 0]
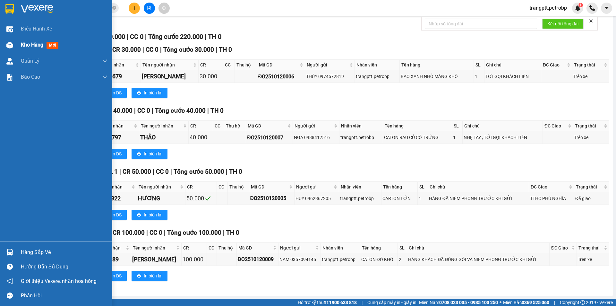
click at [11, 46] on img at bounding box center [9, 45] width 7 height 7
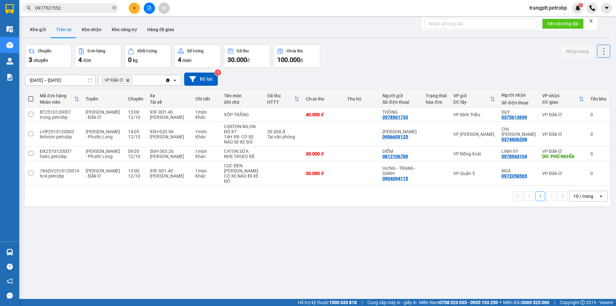
drag, startPoint x: 94, startPoint y: 27, endPoint x: 97, endPoint y: 42, distance: 15.0
click at [94, 29] on button "Kho nhận" at bounding box center [92, 29] width 30 height 15
type input "[DATE] – [DATE]"
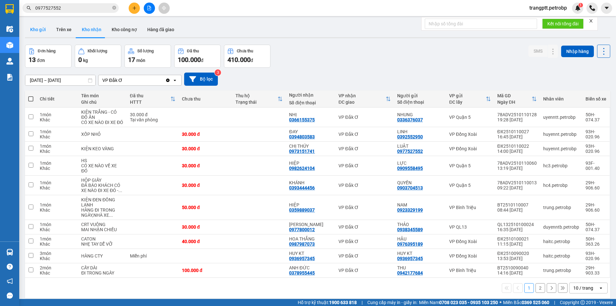
click at [32, 26] on button "Kho gửi" at bounding box center [38, 29] width 26 height 15
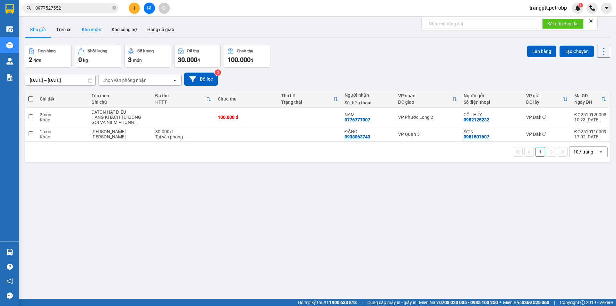
click at [88, 27] on button "Kho nhận" at bounding box center [92, 29] width 30 height 15
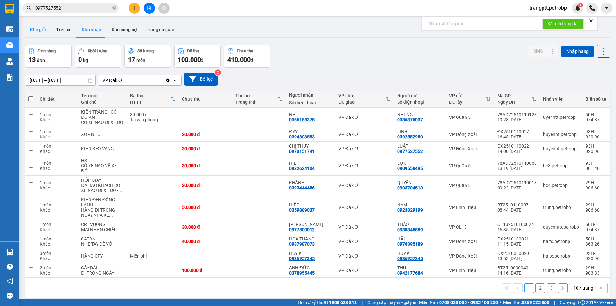
drag, startPoint x: 39, startPoint y: 28, endPoint x: 50, endPoint y: 48, distance: 23.0
click at [39, 28] on button "Kho gửi" at bounding box center [38, 29] width 26 height 15
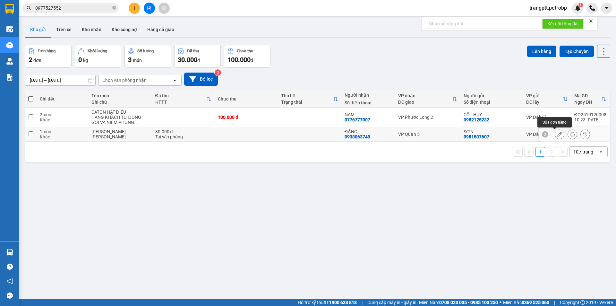
click at [557, 135] on icon at bounding box center [559, 134] width 4 height 4
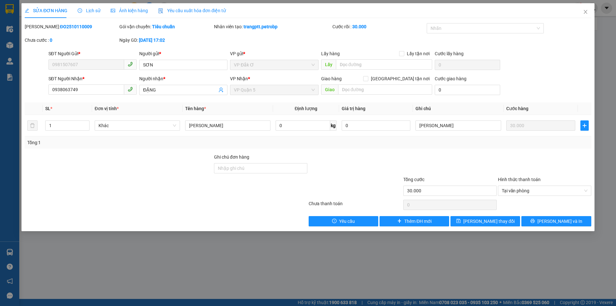
type input "0981507607"
type input "0938063749"
type input "30.000"
drag, startPoint x: 40, startPoint y: 25, endPoint x: 90, endPoint y: 29, distance: 49.9
click at [90, 29] on div "[PERSON_NAME]: ĐO2510110009" at bounding box center [71, 26] width 93 height 7
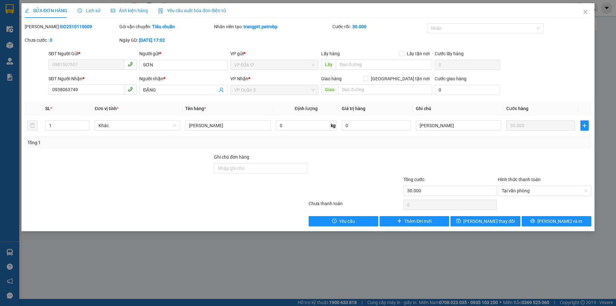
copy b "ĐO2510110009"
drag, startPoint x: 585, startPoint y: 10, endPoint x: 579, endPoint y: 18, distance: 9.9
click at [579, 18] on span "Close" at bounding box center [585, 12] width 18 height 18
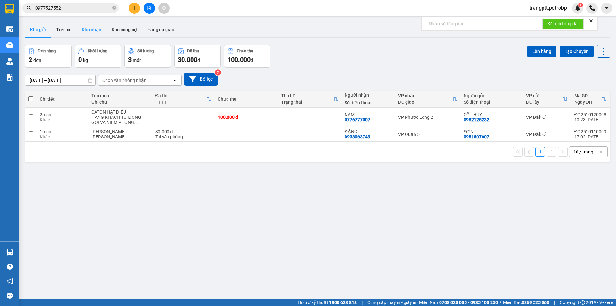
drag, startPoint x: 83, startPoint y: 27, endPoint x: 98, endPoint y: 32, distance: 15.3
click at [84, 28] on button "Kho nhận" at bounding box center [92, 29] width 30 height 15
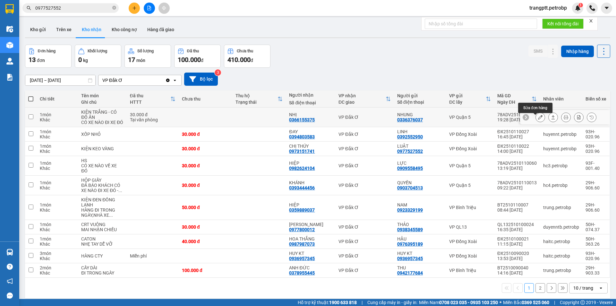
click at [536, 123] on button at bounding box center [540, 117] width 9 height 11
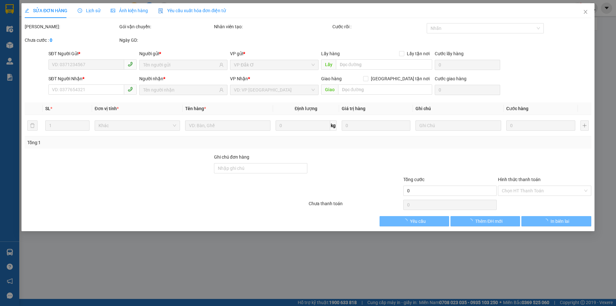
type input "0336376037"
type input "NHUNG"
type input "0366155375"
type input "NHỊ"
type input "30.000"
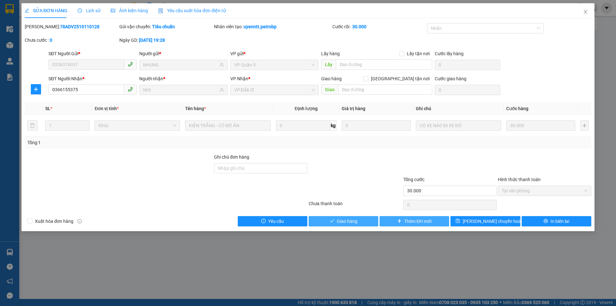
drag, startPoint x: 343, startPoint y: 222, endPoint x: 385, endPoint y: 225, distance: 42.8
click at [347, 224] on span "Giao hàng" at bounding box center [347, 220] width 21 height 7
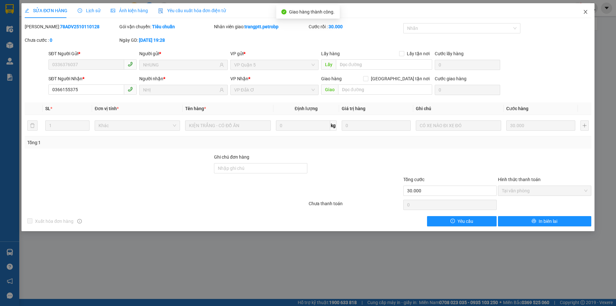
click at [586, 10] on icon "close" at bounding box center [585, 11] width 5 height 5
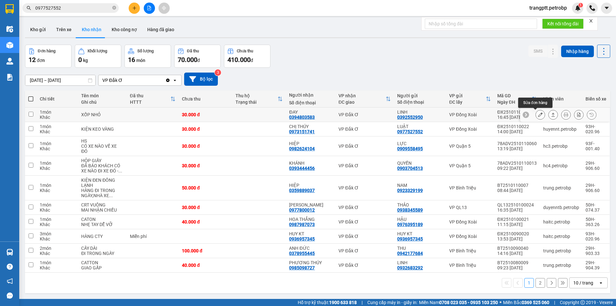
click at [538, 115] on icon at bounding box center [540, 114] width 4 height 4
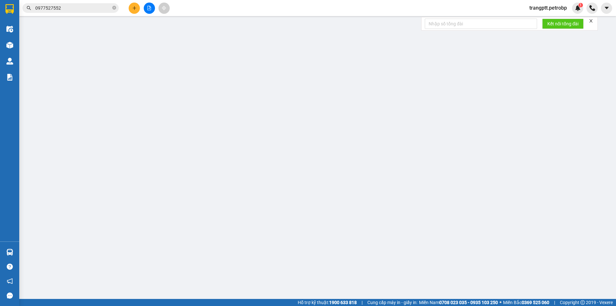
type input "0392552950"
type input "LINH"
type input "0394803583"
type input "ĐAY"
type input "30.000"
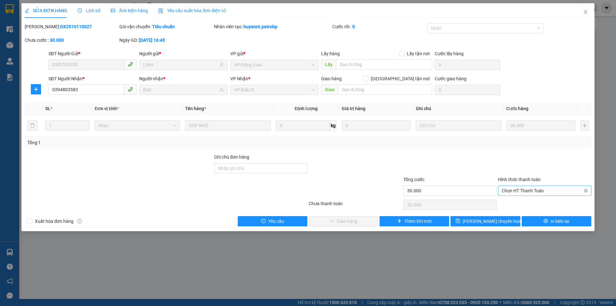
click at [519, 190] on span "Chọn HT Thanh Toán" at bounding box center [545, 191] width 86 height 10
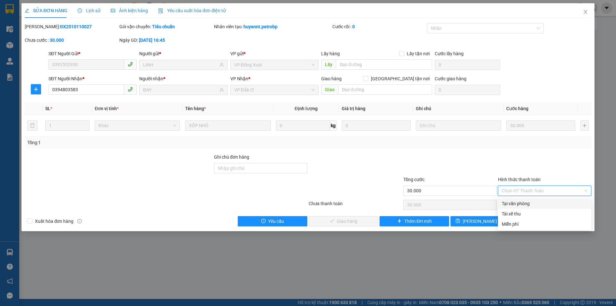
drag, startPoint x: 518, startPoint y: 202, endPoint x: 502, endPoint y: 204, distance: 16.2
click at [517, 203] on div "Tại văn phòng" at bounding box center [545, 203] width 86 height 7
type input "0"
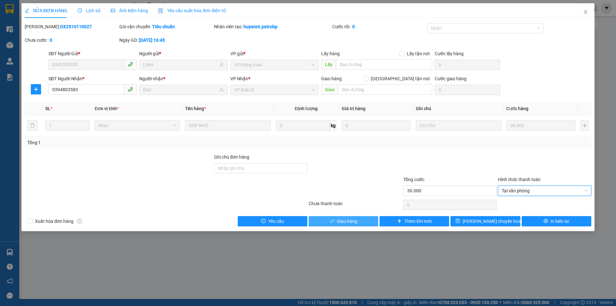
click at [361, 221] on button "Giao hàng" at bounding box center [344, 221] width 70 height 10
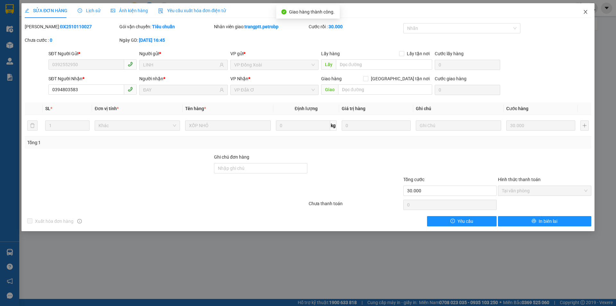
click at [584, 10] on icon "close" at bounding box center [585, 11] width 5 height 5
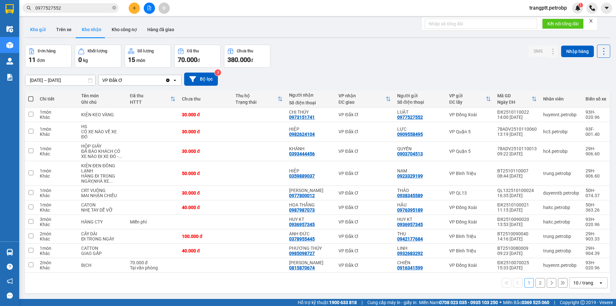
drag, startPoint x: 36, startPoint y: 29, endPoint x: 45, endPoint y: 38, distance: 12.5
click at [36, 29] on button "Kho gửi" at bounding box center [38, 29] width 26 height 15
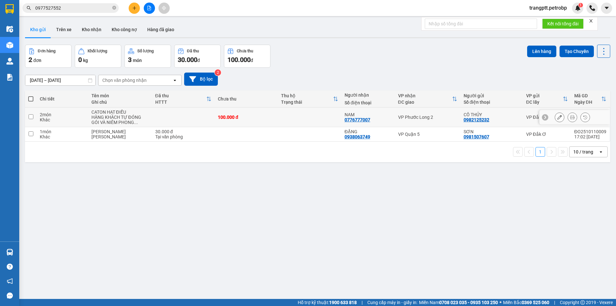
drag, startPoint x: 29, startPoint y: 117, endPoint x: 41, endPoint y: 117, distance: 12.5
click at [29, 117] on input "checkbox" at bounding box center [31, 116] width 5 height 5
checkbox input "true"
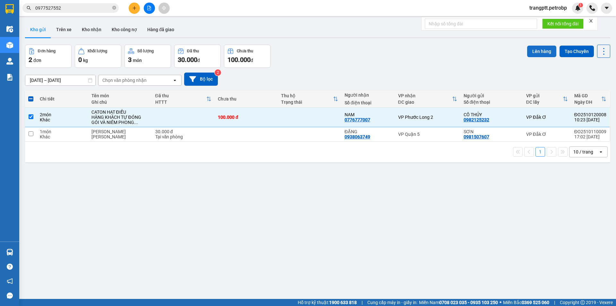
click at [534, 51] on button "Lên hàng" at bounding box center [541, 52] width 29 height 12
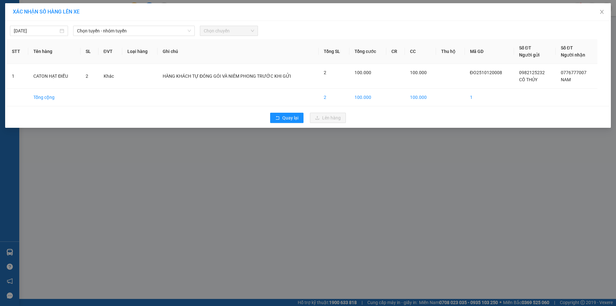
click at [102, 32] on span "Chọn tuyến - nhóm tuyến" at bounding box center [134, 31] width 114 height 10
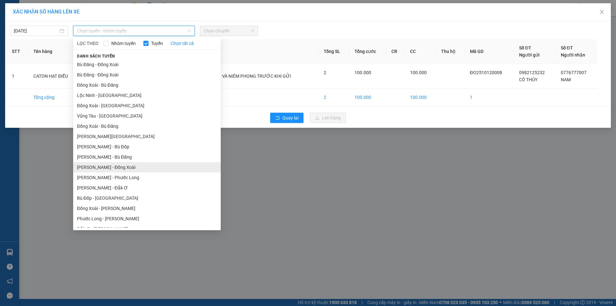
scroll to position [37, 0]
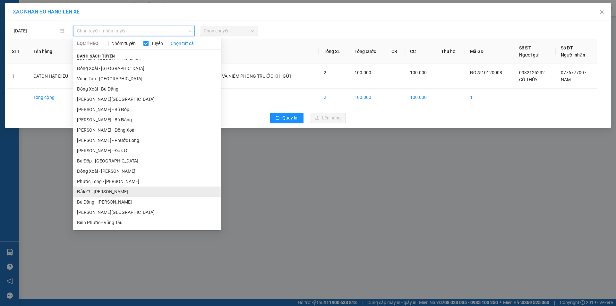
click at [97, 192] on li "Đắk Ơ - [PERSON_NAME]" at bounding box center [147, 191] width 148 height 10
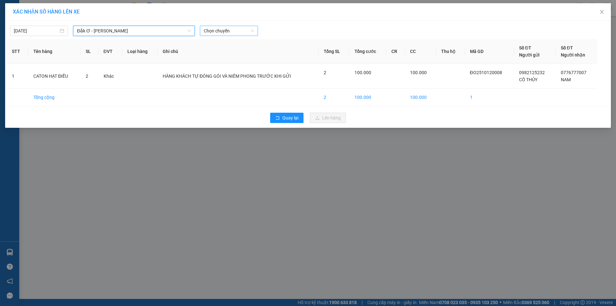
click at [238, 28] on span "Chọn chuyến" at bounding box center [229, 31] width 50 height 10
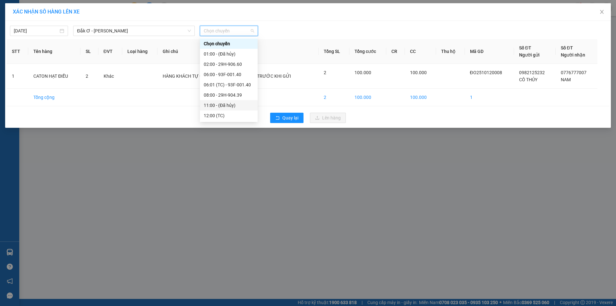
scroll to position [51, 0]
click at [226, 93] on div "15:00 - 29H-903.33" at bounding box center [229, 94] width 50 height 7
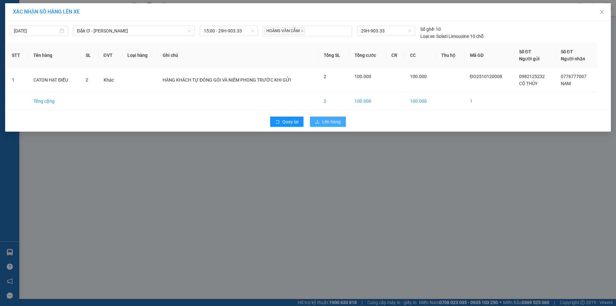
click at [326, 122] on span "Lên hàng" at bounding box center [331, 121] width 19 height 7
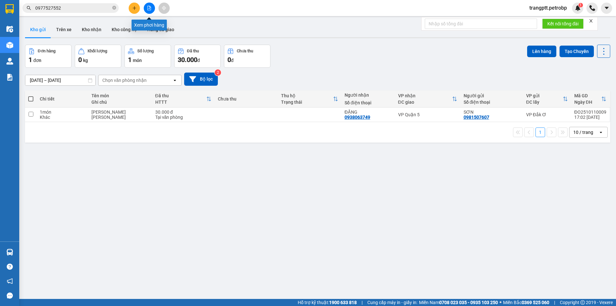
click at [150, 7] on icon "file-add" at bounding box center [149, 8] width 4 height 4
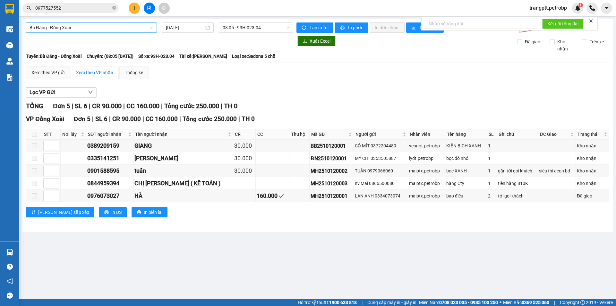
drag, startPoint x: 73, startPoint y: 27, endPoint x: 75, endPoint y: 34, distance: 7.0
click at [73, 28] on span "Bù Đăng - Đồng Xoài" at bounding box center [92, 28] width 124 height 10
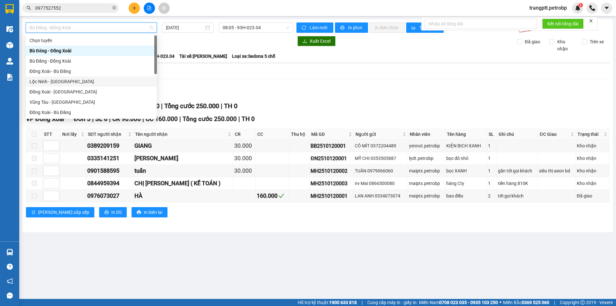
scroll to position [133, 0]
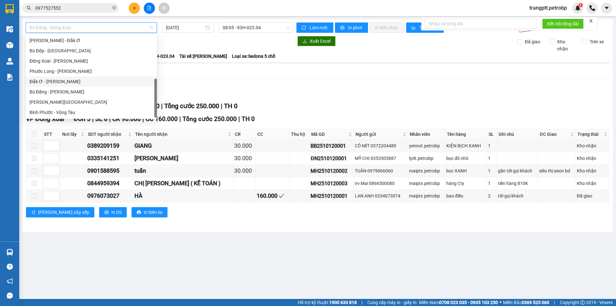
click at [60, 81] on div "Đắk Ơ - [PERSON_NAME]" at bounding box center [92, 81] width 124 height 7
type input "[DATE]"
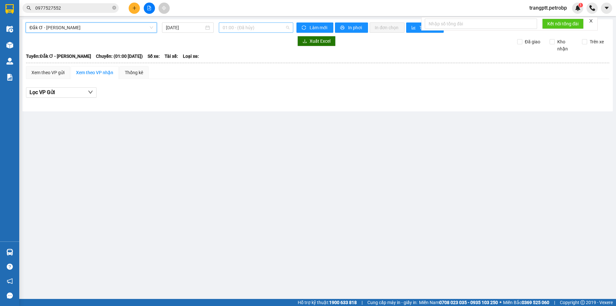
click at [247, 25] on span "01:00 - (Đã hủy)" at bounding box center [256, 28] width 67 height 10
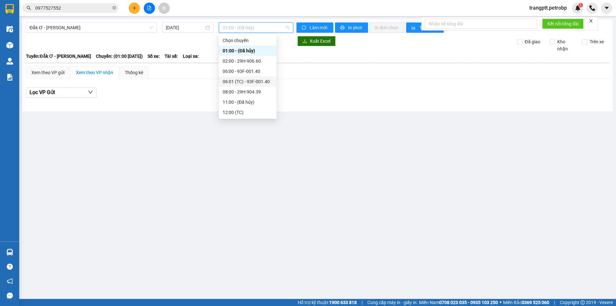
scroll to position [51, 0]
click at [247, 92] on div "15:00 - 29H-903.33" at bounding box center [248, 91] width 50 height 7
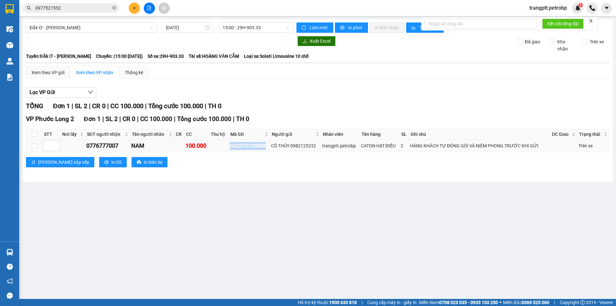
drag, startPoint x: 230, startPoint y: 145, endPoint x: 267, endPoint y: 146, distance: 36.9
click at [267, 146] on div "ĐO2510120008" at bounding box center [249, 146] width 39 height 8
click at [183, 213] on main "Đắk Ơ - [PERSON_NAME] [DATE] 15:00 - 29H-903.33 Làm mới In phơi In đơn chọn Thố…" at bounding box center [308, 149] width 616 height 299
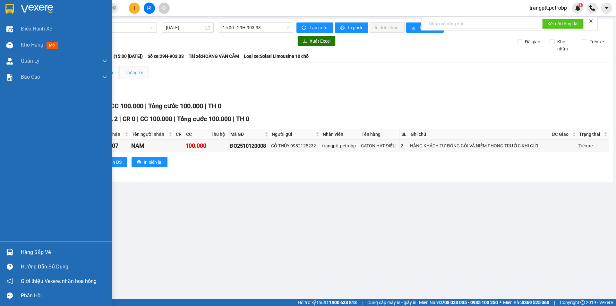
drag, startPoint x: 31, startPoint y: 43, endPoint x: 140, endPoint y: 78, distance: 114.3
click at [50, 54] on div "Điều hành xe Kho hàng mới Quản [PERSON_NAME] lý chuyến Quản lý khách hàng Quản …" at bounding box center [56, 131] width 112 height 220
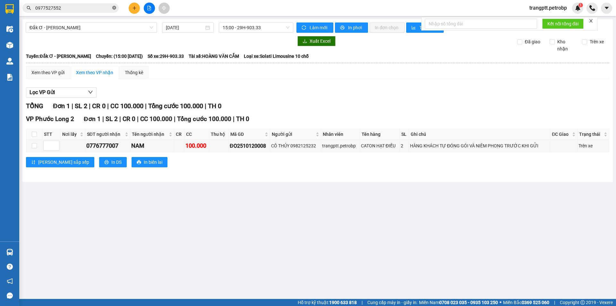
click at [115, 8] on icon "close-circle" at bounding box center [114, 8] width 4 height 4
click at [86, 8] on input "text" at bounding box center [73, 7] width 76 height 7
paste input "ĐO2510120008"
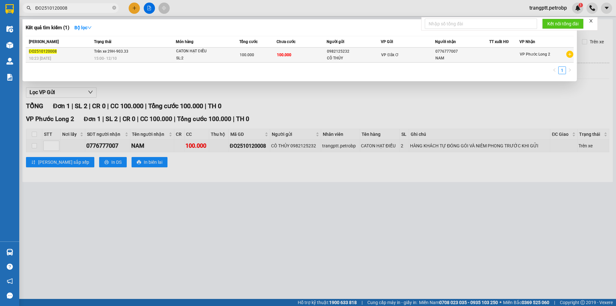
type input "ĐO2510120008"
click at [306, 56] on td "100.000" at bounding box center [302, 54] width 50 height 15
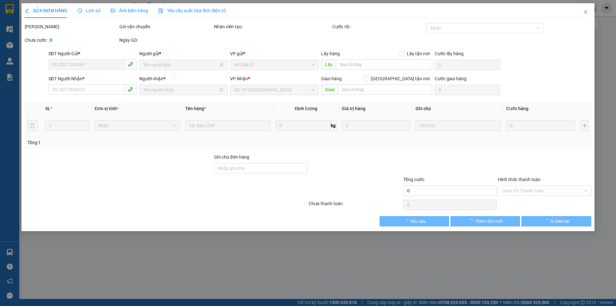
type input "0982125232"
type input "0776777007"
type input "100.000"
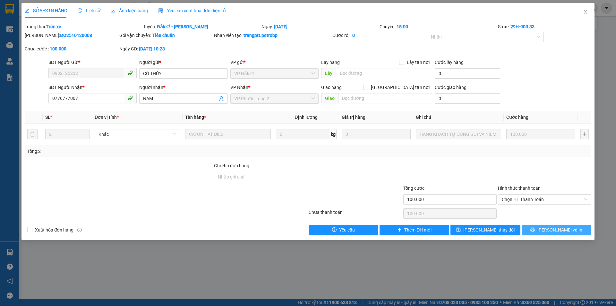
click at [550, 231] on button "[PERSON_NAME] và In" at bounding box center [557, 230] width 70 height 10
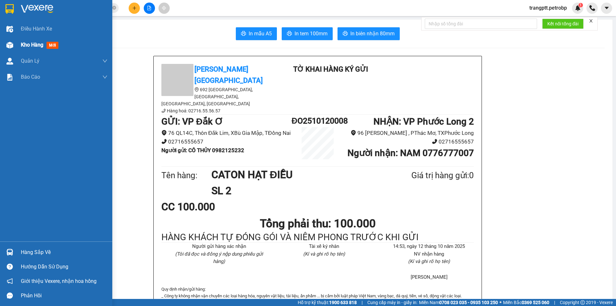
click at [15, 43] on div at bounding box center [9, 44] width 11 height 11
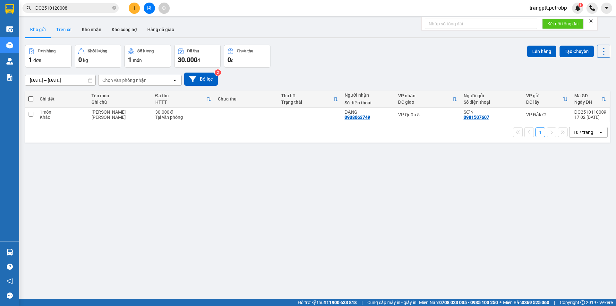
click at [64, 28] on button "Trên xe" at bounding box center [64, 29] width 26 height 15
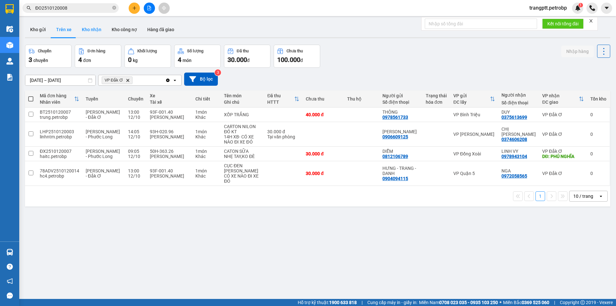
click at [91, 28] on button "Kho nhận" at bounding box center [92, 29] width 30 height 15
type input "[DATE] – [DATE]"
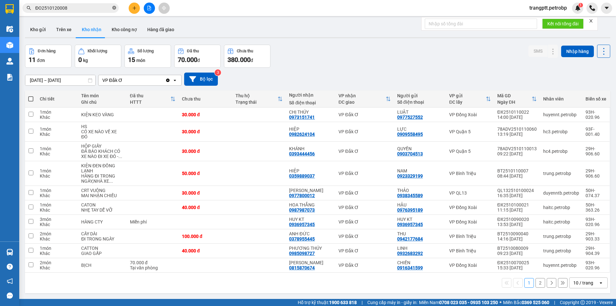
click at [114, 8] on icon "close-circle" at bounding box center [114, 8] width 4 height 4
click at [42, 28] on button "Kho gửi" at bounding box center [38, 29] width 26 height 15
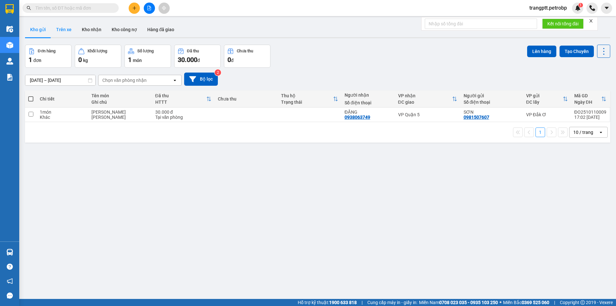
click at [65, 26] on button "Trên xe" at bounding box center [64, 29] width 26 height 15
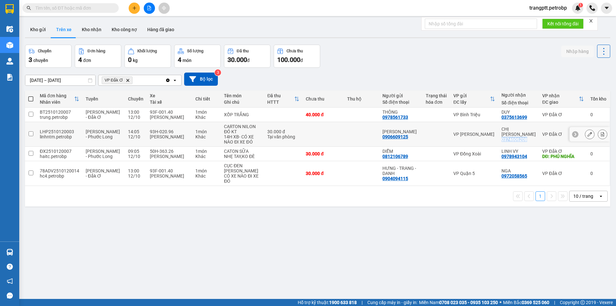
drag, startPoint x: 501, startPoint y: 136, endPoint x: 527, endPoint y: 139, distance: 26.2
click at [527, 139] on td "CHỊ TRANG 0374606208" at bounding box center [518, 134] width 41 height 25
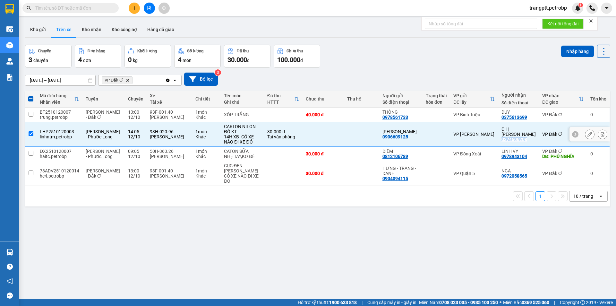
click at [31, 133] on input "checkbox" at bounding box center [31, 133] width 5 height 5
checkbox input "false"
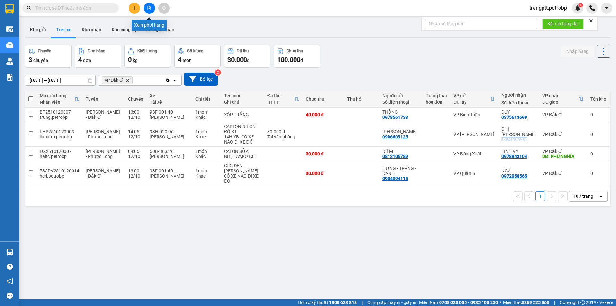
click at [147, 9] on button at bounding box center [149, 8] width 11 height 11
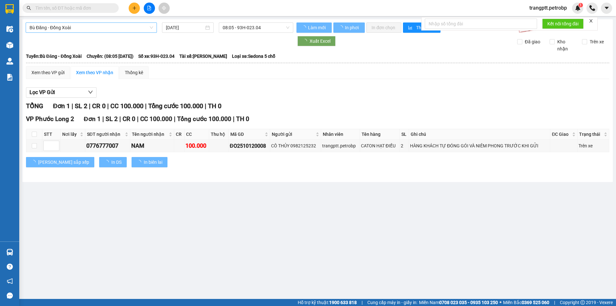
click at [80, 25] on span "Bù Đăng - Đồng Xoài" at bounding box center [92, 28] width 124 height 10
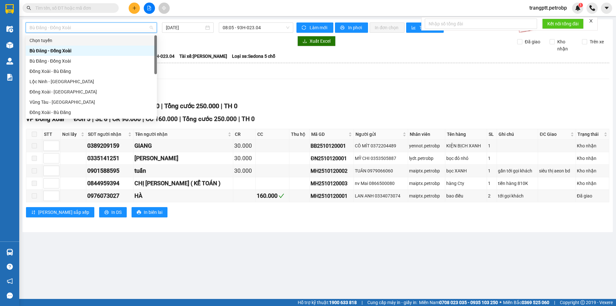
scroll to position [133, 0]
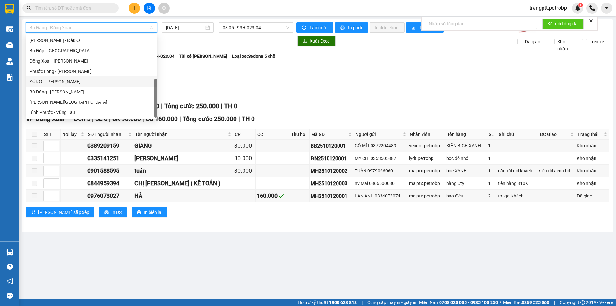
click at [49, 81] on div "Đắk Ơ - [PERSON_NAME]" at bounding box center [92, 81] width 124 height 7
type input "[DATE]"
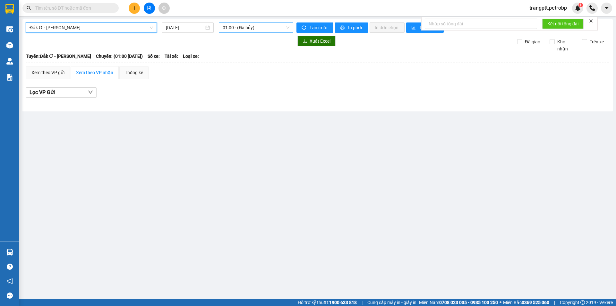
click at [254, 27] on span "01:00 - (Đã hủy)" at bounding box center [256, 28] width 67 height 10
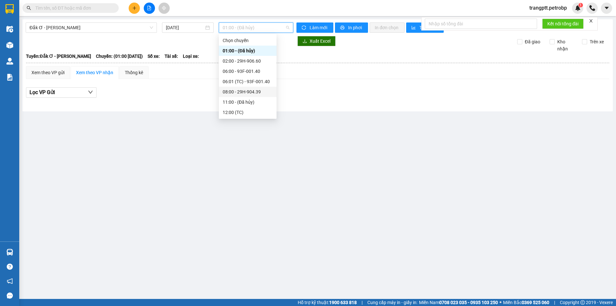
click at [245, 92] on div "08:00 - 29H-904.39" at bounding box center [248, 91] width 50 height 7
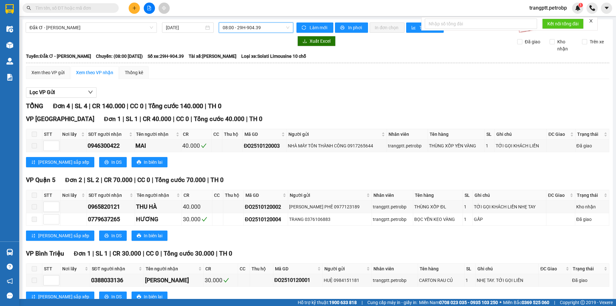
click at [241, 26] on span "08:00 - 29H-904.39" at bounding box center [256, 28] width 67 height 10
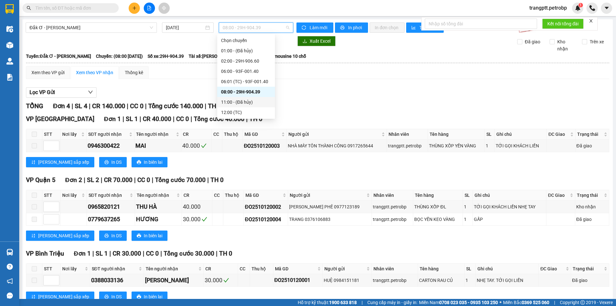
scroll to position [51, 0]
click at [236, 72] on div "13:00 - 29H-905.98" at bounding box center [246, 71] width 50 height 7
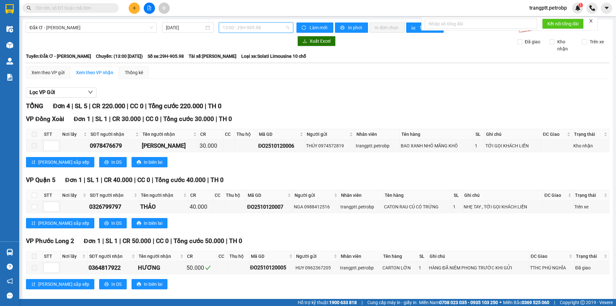
click at [241, 28] on span "13:00 - 29H-905.98" at bounding box center [256, 28] width 67 height 10
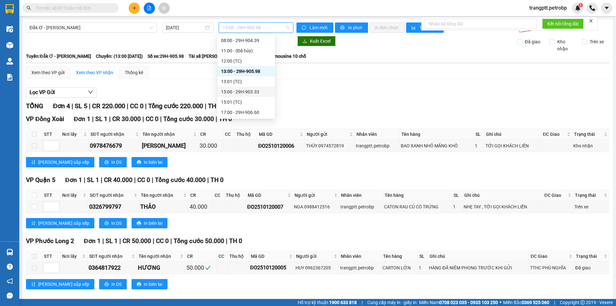
click at [243, 91] on div "15:00 - 29H-903.33" at bounding box center [246, 91] width 50 height 7
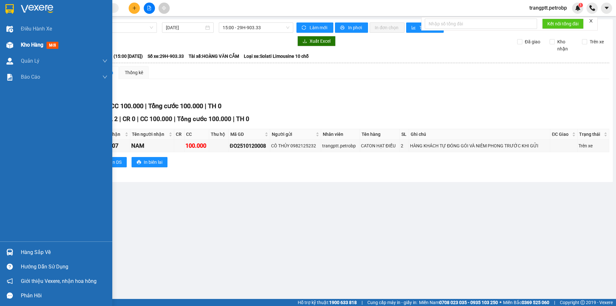
click at [16, 46] on div "Kho hàng mới" at bounding box center [56, 45] width 112 height 16
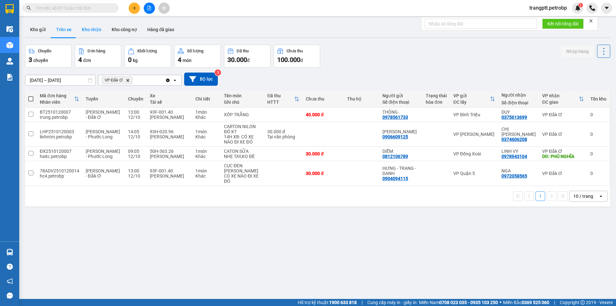
click at [93, 30] on button "Kho nhận" at bounding box center [92, 29] width 30 height 15
type input "[DATE] – [DATE]"
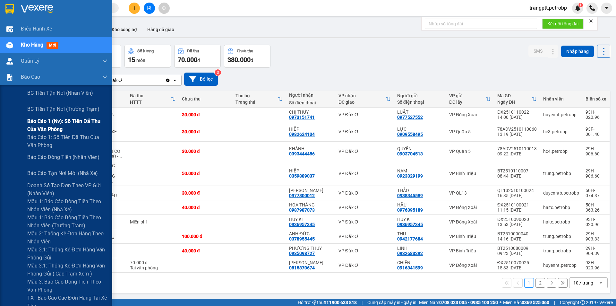
click at [50, 121] on span "Báo cáo 1 (nv): Số tiền đã thu của văn phòng" at bounding box center [67, 125] width 80 height 16
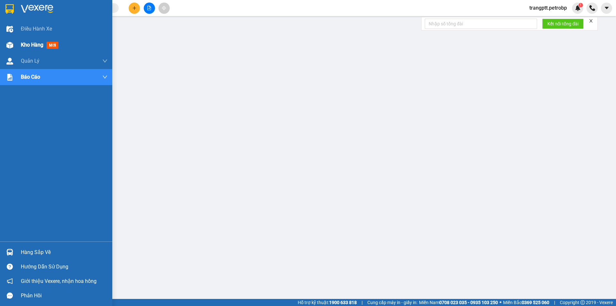
click at [27, 44] on span "Kho hàng" at bounding box center [32, 45] width 22 height 6
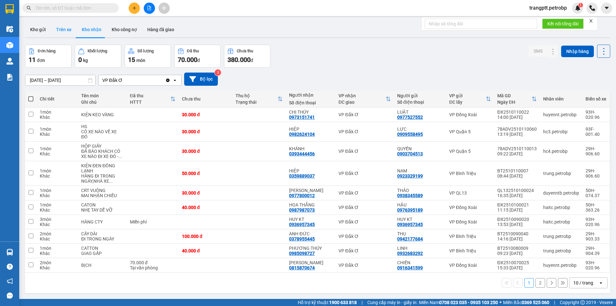
click at [60, 27] on button "Trên xe" at bounding box center [64, 29] width 26 height 15
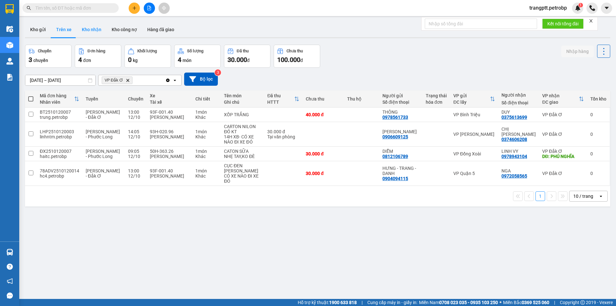
click at [93, 31] on button "Kho nhận" at bounding box center [92, 29] width 30 height 15
type input "[DATE] – [DATE]"
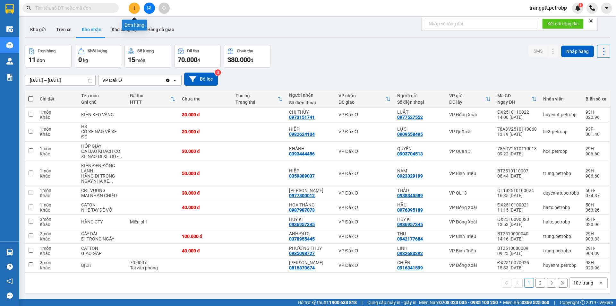
click at [133, 8] on icon "plus" at bounding box center [134, 8] width 4 height 4
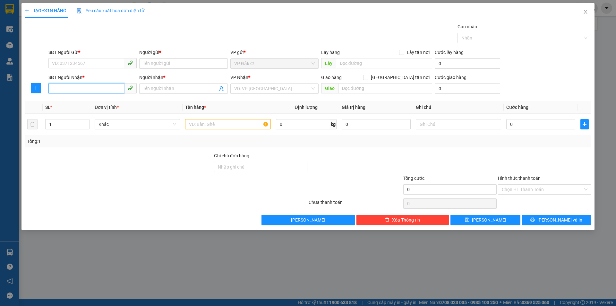
click at [81, 87] on input "SĐT Người Nhận *" at bounding box center [86, 88] width 76 height 10
click at [70, 103] on div "0367834154 - IKA LAB" at bounding box center [92, 101] width 81 height 7
type input "0367834154"
type input "IKA LAB"
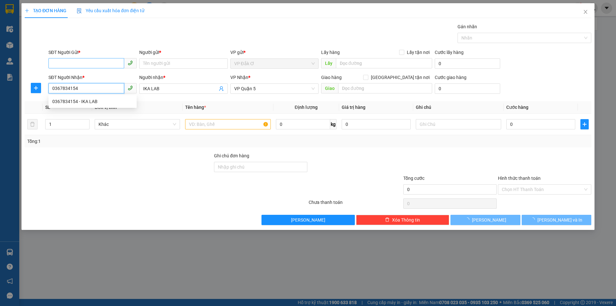
type input "30.000"
type input "0367834154"
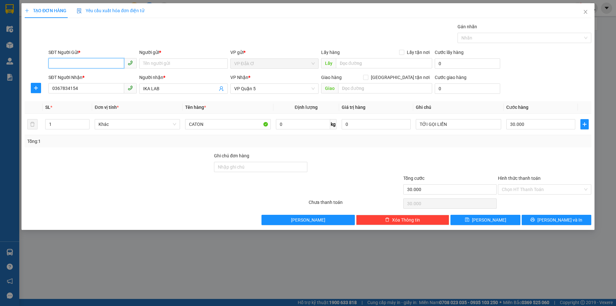
click at [82, 61] on input "SĐT Người Gửi *" at bounding box center [86, 63] width 76 height 10
drag, startPoint x: 90, startPoint y: 76, endPoint x: 81, endPoint y: 88, distance: 14.2
click at [90, 76] on div "0877877968 - NK VIỆT MỸ" at bounding box center [92, 76] width 81 height 7
type input "0877877968"
type input "NK VIỆT MỸ"
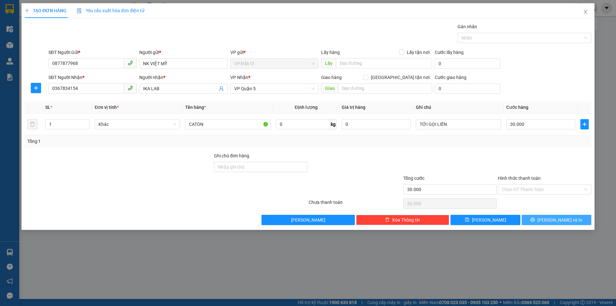
click at [535, 222] on span "printer" at bounding box center [532, 219] width 4 height 5
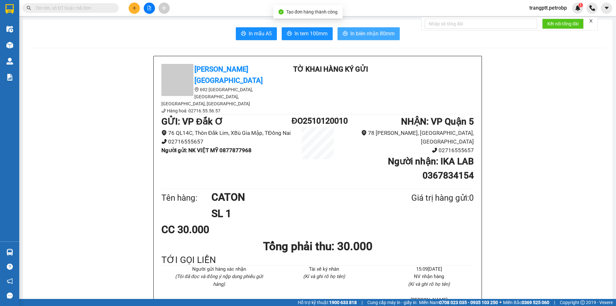
drag, startPoint x: 364, startPoint y: 30, endPoint x: 409, endPoint y: 39, distance: 45.9
click at [367, 30] on span "In biên nhận 80mm" at bounding box center [372, 34] width 44 height 8
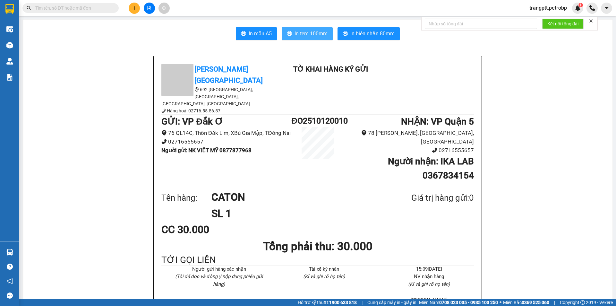
click at [302, 34] on span "In tem 100mm" at bounding box center [310, 34] width 33 height 8
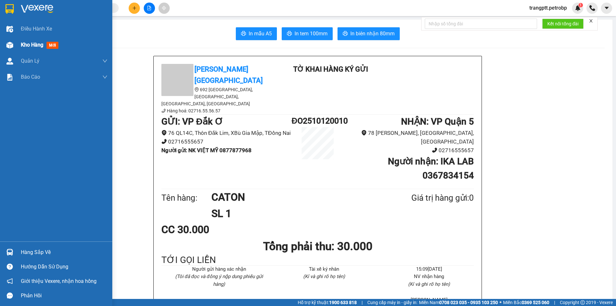
click at [32, 43] on span "Kho hàng" at bounding box center [32, 45] width 22 height 6
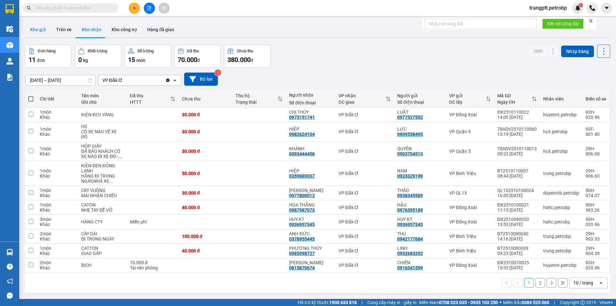
drag, startPoint x: 40, startPoint y: 26, endPoint x: 67, endPoint y: 54, distance: 38.8
click at [40, 28] on button "Kho gửi" at bounding box center [38, 29] width 26 height 15
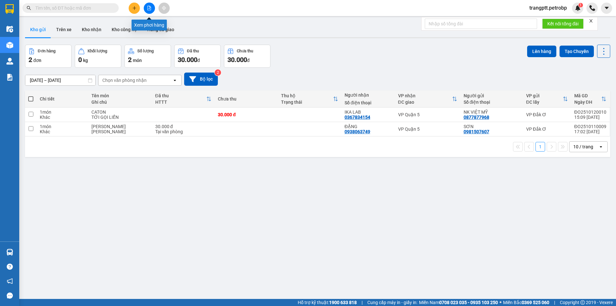
drag, startPoint x: 149, startPoint y: 7, endPoint x: 142, endPoint y: 17, distance: 12.6
click at [150, 8] on icon "file-add" at bounding box center [149, 8] width 4 height 4
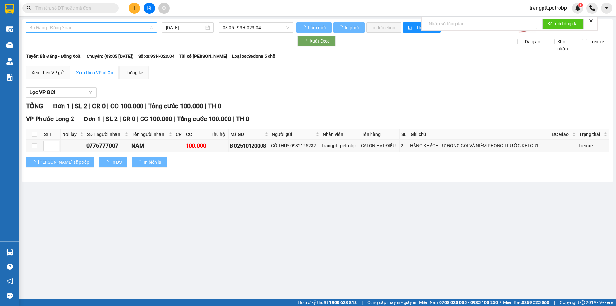
click at [80, 28] on span "Bù Đăng - Đồng Xoài" at bounding box center [92, 28] width 124 height 10
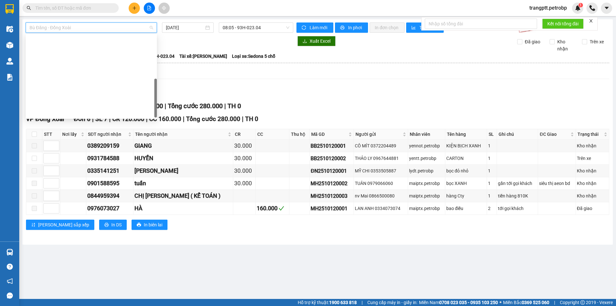
scroll to position [133, 0]
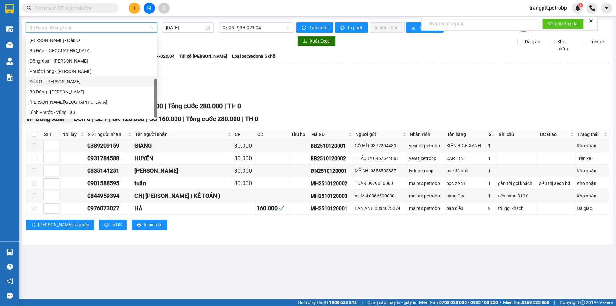
click at [64, 84] on div "Đắk Ơ - [PERSON_NAME]" at bounding box center [92, 81] width 124 height 7
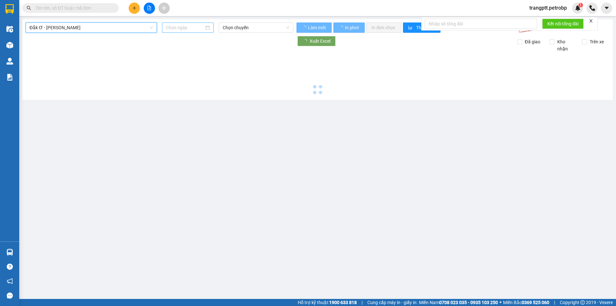
type input "[DATE]"
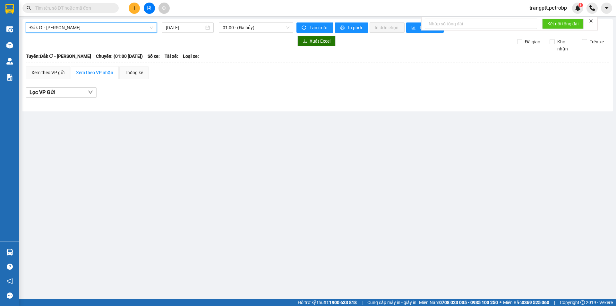
click at [240, 19] on div "Đắk Ơ - Hồ Chí Minh Đắk Ơ - Hồ Chí Minh 12/10/2025 01:00 - (Đã hủy) Làm mới In …" at bounding box center [317, 65] width 590 height 92
click at [242, 23] on span "01:00 - (Đã hủy)" at bounding box center [256, 28] width 67 height 10
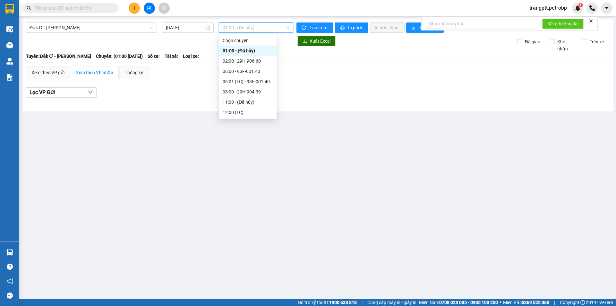
scroll to position [51, 0]
click at [240, 90] on div "15:00 - 29H-903.33" at bounding box center [248, 91] width 50 height 7
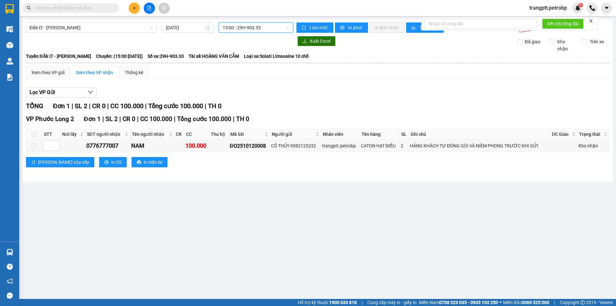
drag, startPoint x: 23, startPoint y: 44, endPoint x: 46, endPoint y: 53, distance: 24.7
click at [24, 44] on div "Đắk Ơ - Hồ Chí Minh 12/10/2025 15:00 15:00 - 29H-903.33 Làm mới In phơi In đơn …" at bounding box center [317, 100] width 590 height 163
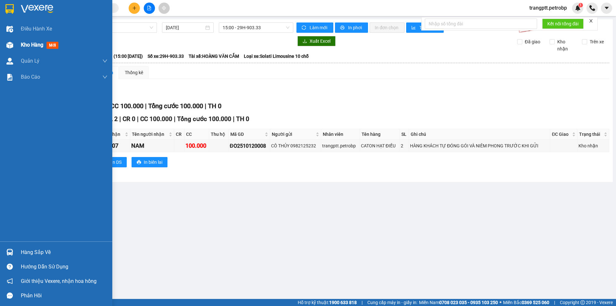
click at [25, 47] on span "Kho hàng" at bounding box center [32, 45] width 22 height 6
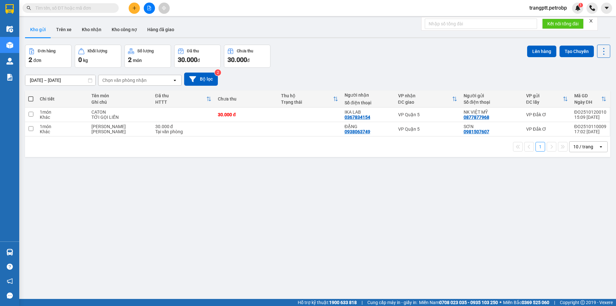
click at [150, 9] on icon "file-add" at bounding box center [149, 8] width 4 height 4
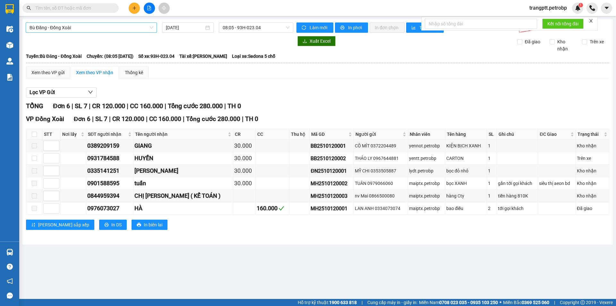
click at [73, 28] on span "Bù Đăng - Đồng Xoài" at bounding box center [92, 28] width 124 height 10
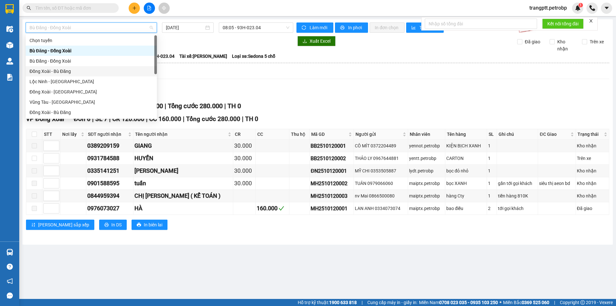
scroll to position [133, 0]
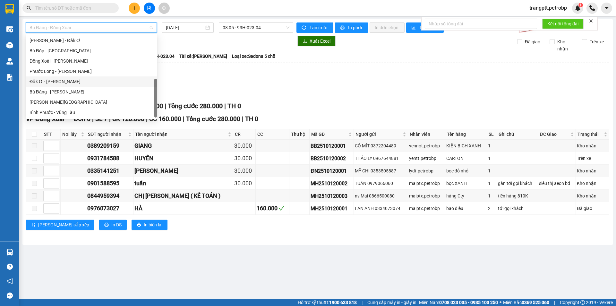
click at [62, 81] on div "Đắk Ơ - [PERSON_NAME]" at bounding box center [92, 81] width 124 height 7
type input "[DATE]"
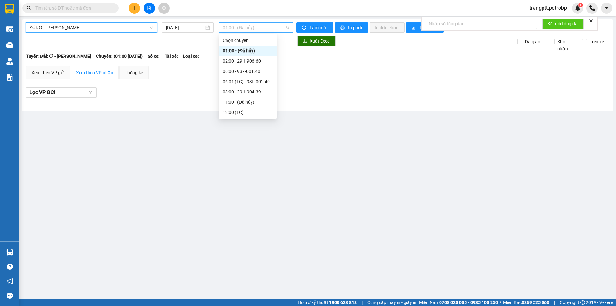
click at [246, 27] on span "01:00 - (Đã hủy)" at bounding box center [256, 28] width 67 height 10
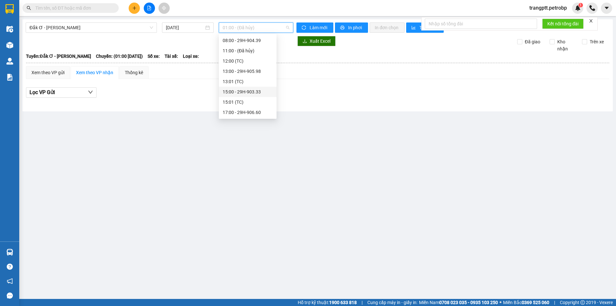
click at [240, 93] on div "15:00 - 29H-903.33" at bounding box center [248, 91] width 50 height 7
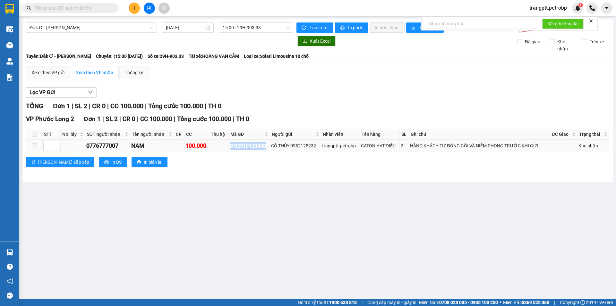
drag, startPoint x: 230, startPoint y: 145, endPoint x: 268, endPoint y: 146, distance: 37.9
click at [268, 146] on div "ĐO2510120008" at bounding box center [249, 146] width 39 height 8
copy div "ĐO2510120008"
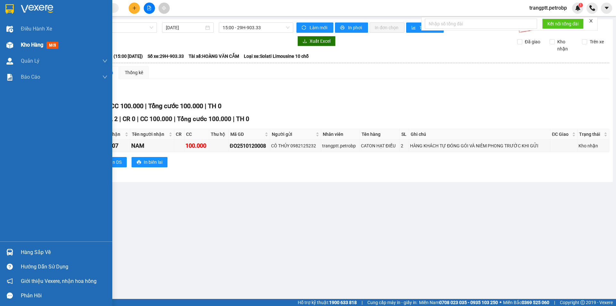
click at [15, 43] on div at bounding box center [9, 44] width 11 height 11
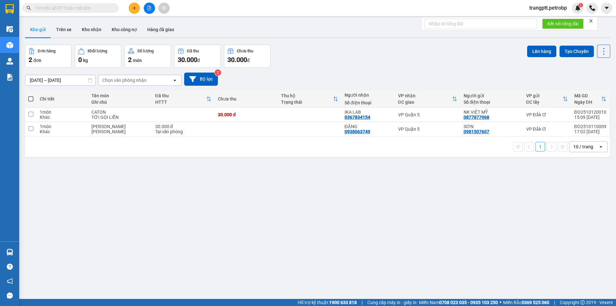
click at [87, 7] on input "text" at bounding box center [73, 7] width 76 height 7
paste input "ĐO2510120008"
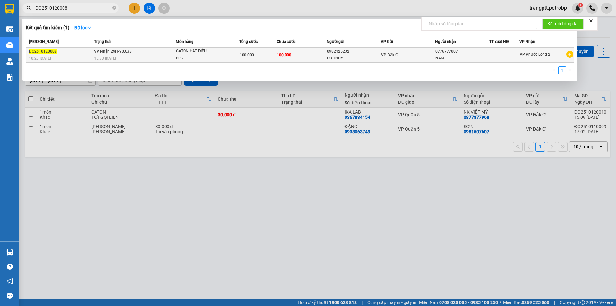
type input "ĐO2510120008"
click at [203, 51] on div "CATON HẠT ĐIỀU" at bounding box center [200, 51] width 48 height 7
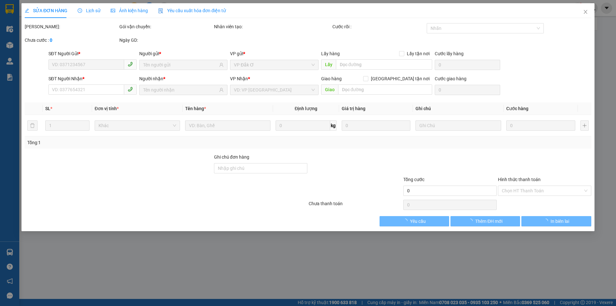
type input "0982125232"
type input "0776777007"
type input "100.000"
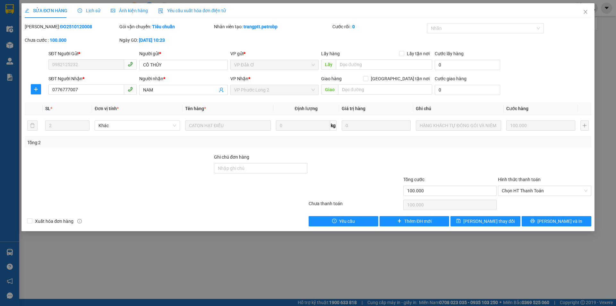
click at [90, 8] on span "Lịch sử" at bounding box center [89, 10] width 23 height 5
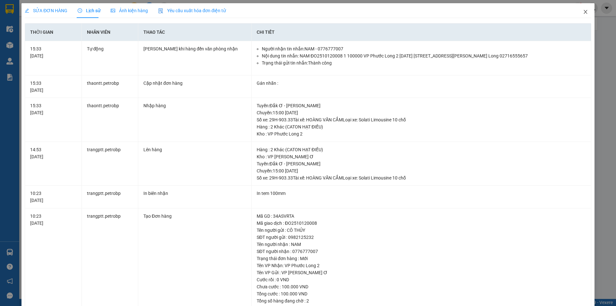
drag, startPoint x: 582, startPoint y: 10, endPoint x: 502, endPoint y: 19, distance: 80.4
click at [583, 10] on icon "close" at bounding box center [585, 11] width 5 height 5
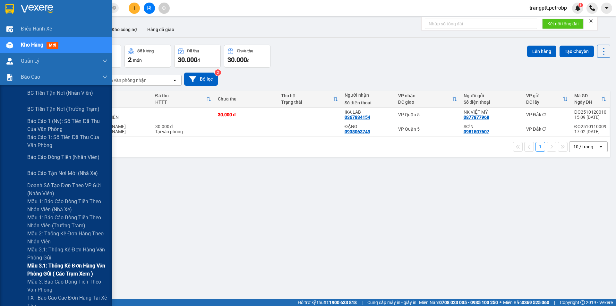
click at [67, 264] on span "Mẫu 3.1: Thống kê đơn hàng văn phòng gửi ( các trạm xem )" at bounding box center [67, 269] width 80 height 16
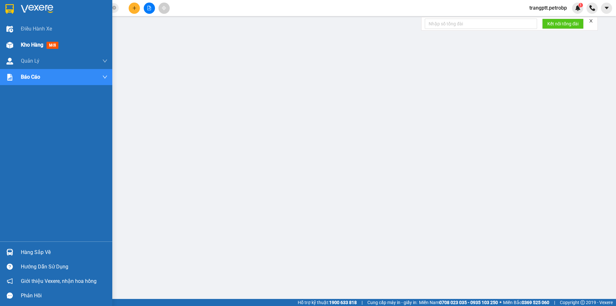
click at [21, 42] on span "Kho hàng" at bounding box center [32, 45] width 22 height 6
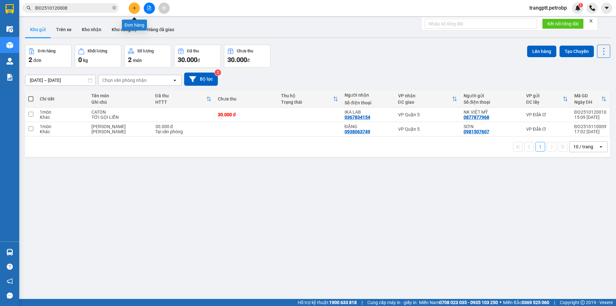
click at [133, 8] on icon "plus" at bounding box center [134, 8] width 4 height 4
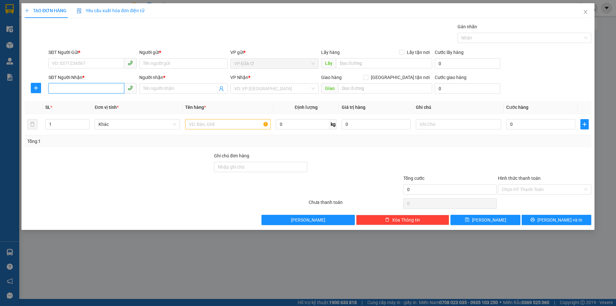
click at [79, 87] on input "SĐT Người Nhận *" at bounding box center [86, 88] width 76 height 10
click at [99, 100] on div "0911602902 - VIỆT QUỐC" at bounding box center [92, 101] width 81 height 7
type input "0911602902"
type input "VIỆT QUỐC"
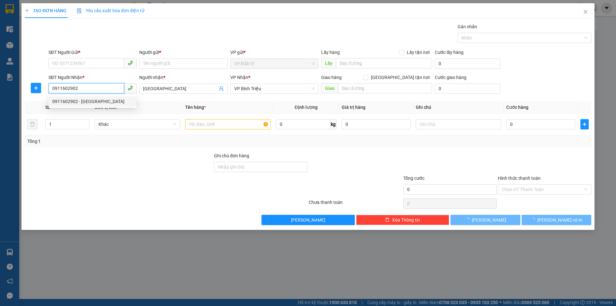
type input "30.000"
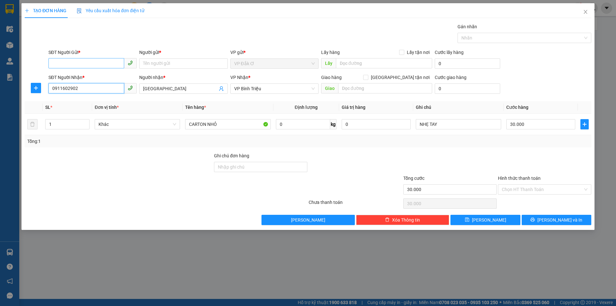
type input "0911602902"
click at [90, 62] on input "SĐT Người Gửi *" at bounding box center [86, 63] width 76 height 10
drag, startPoint x: 97, startPoint y: 76, endPoint x: 171, endPoint y: 91, distance: 76.0
click at [97, 76] on div "02716279999 - NHA KHOA SG" at bounding box center [92, 76] width 81 height 7
type input "02716279999"
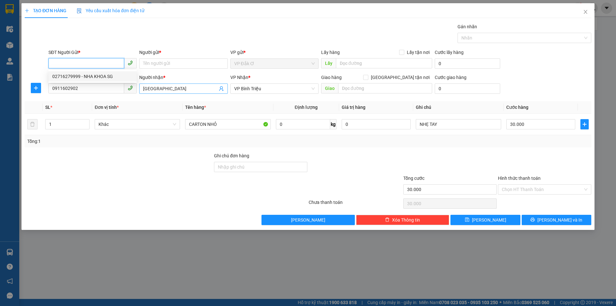
type input "NHA KHOA SG"
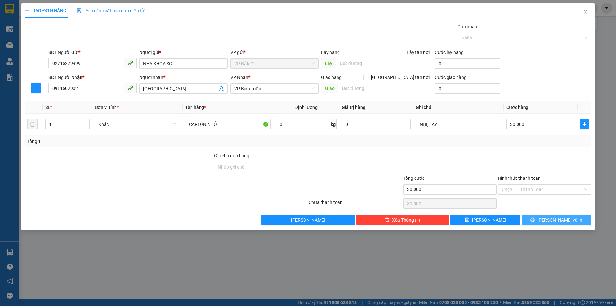
click at [535, 220] on icon "printer" at bounding box center [532, 219] width 4 height 4
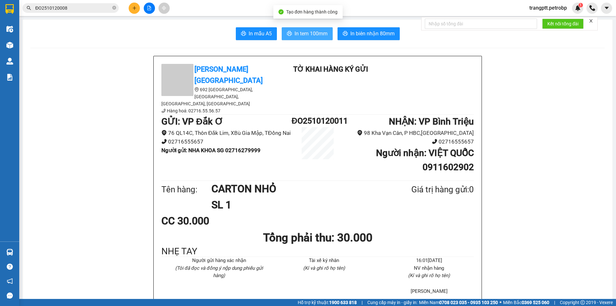
click at [312, 34] on span "In tem 100mm" at bounding box center [310, 34] width 33 height 8
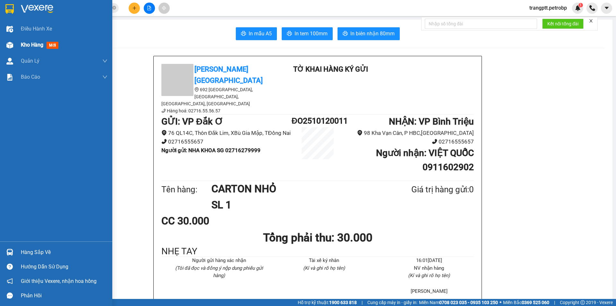
drag, startPoint x: 27, startPoint y: 41, endPoint x: 29, endPoint y: 43, distance: 3.6
click at [29, 43] on div "Kho hàng mới" at bounding box center [41, 45] width 40 height 8
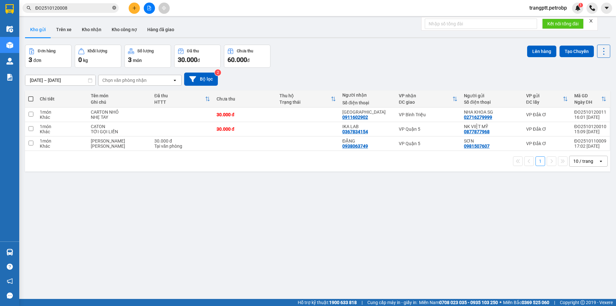
click at [113, 9] on icon "close-circle" at bounding box center [114, 8] width 4 height 4
click at [68, 29] on button "Trên xe" at bounding box center [64, 29] width 26 height 15
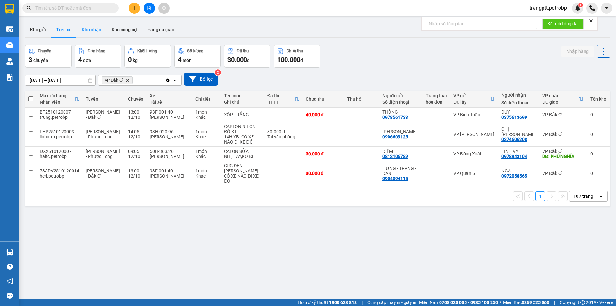
click at [90, 26] on button "Kho nhận" at bounding box center [92, 29] width 30 height 15
type input "[DATE] – [DATE]"
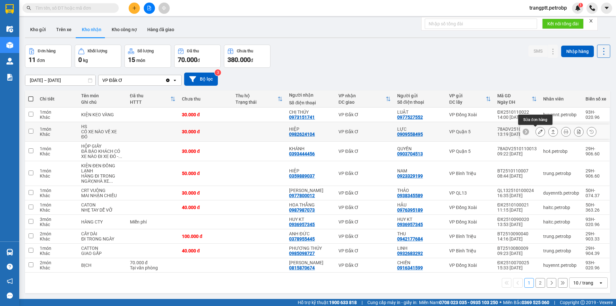
click at [536, 131] on button at bounding box center [540, 131] width 9 height 11
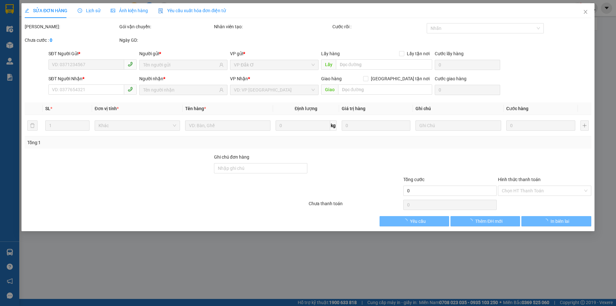
type input "0909558495"
type input "LỰC"
type input "0982624104"
type input "HIỆP"
type input "30.000"
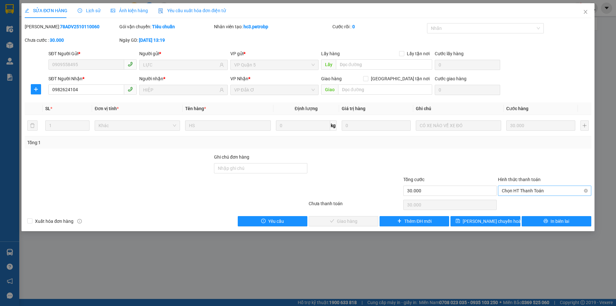
click at [518, 188] on span "Chọn HT Thanh Toán" at bounding box center [545, 191] width 86 height 10
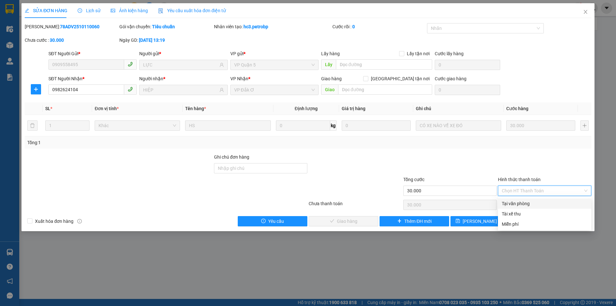
click at [519, 203] on div "Tại văn phòng" at bounding box center [545, 203] width 86 height 7
type input "0"
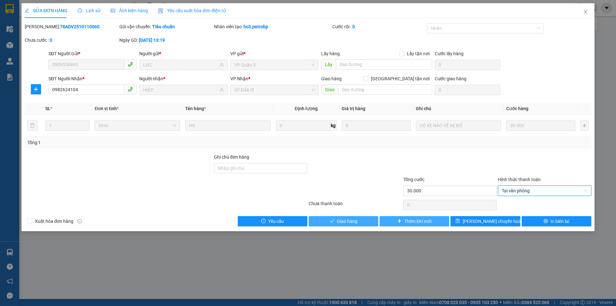
drag, startPoint x: 355, startPoint y: 221, endPoint x: 380, endPoint y: 222, distance: 24.4
click at [356, 221] on span "Giao hàng" at bounding box center [347, 220] width 21 height 7
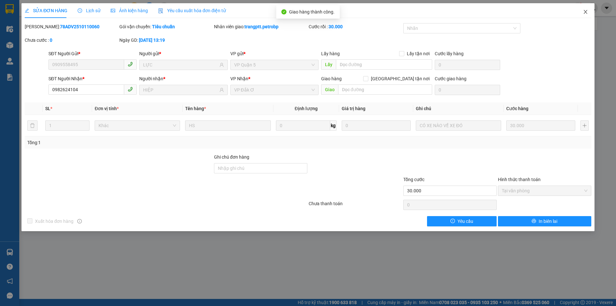
drag, startPoint x: 585, startPoint y: 10, endPoint x: 240, endPoint y: 7, distance: 345.5
click at [585, 10] on icon "close" at bounding box center [585, 11] width 5 height 5
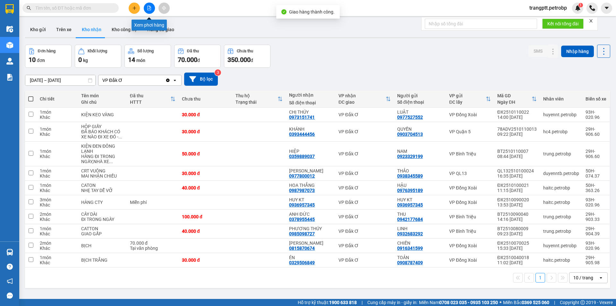
click at [148, 8] on icon "file-add" at bounding box center [150, 8] width 4 height 4
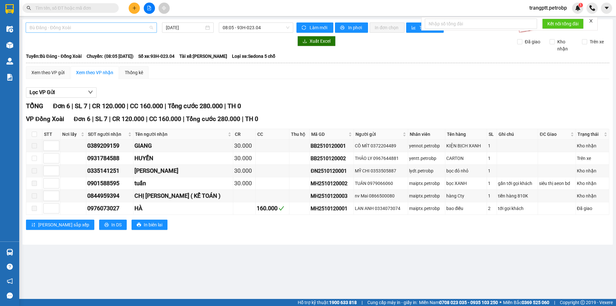
click at [82, 25] on span "Bù Đăng - Đồng Xoài" at bounding box center [92, 28] width 124 height 10
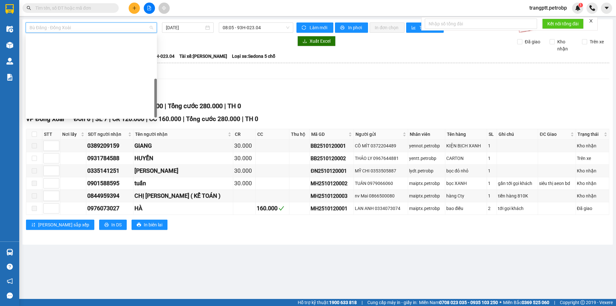
scroll to position [133, 0]
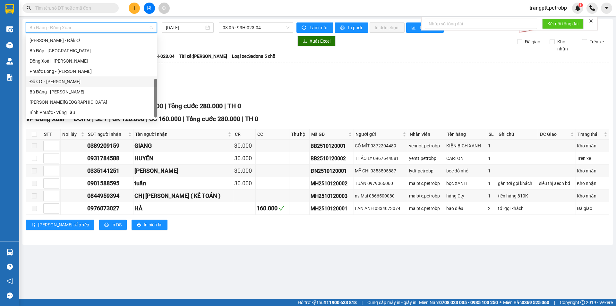
click at [47, 81] on div "Đắk Ơ - [PERSON_NAME]" at bounding box center [92, 81] width 124 height 7
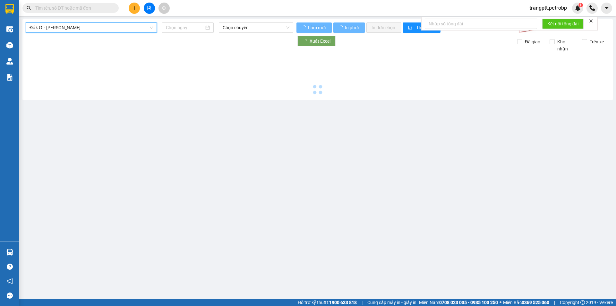
type input "[DATE]"
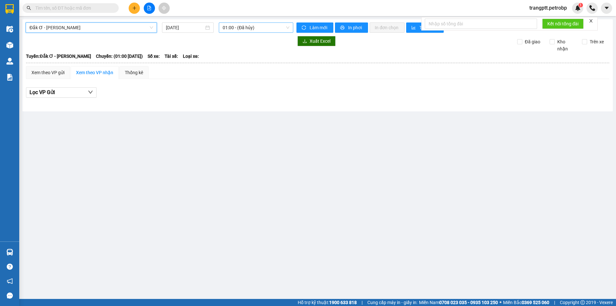
click at [234, 27] on span "01:00 - (Đã hủy)" at bounding box center [256, 28] width 67 height 10
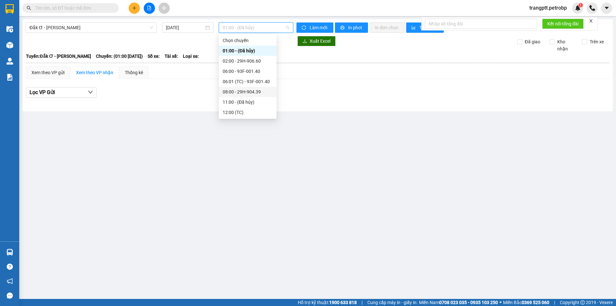
scroll to position [51, 0]
click at [250, 90] on div "15:00 - 29H-903.33" at bounding box center [248, 91] width 50 height 7
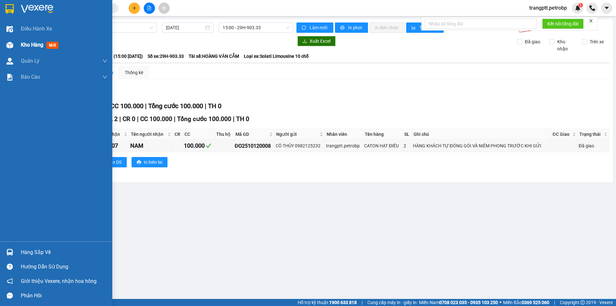
click at [29, 46] on span "Kho hàng" at bounding box center [32, 45] width 22 height 6
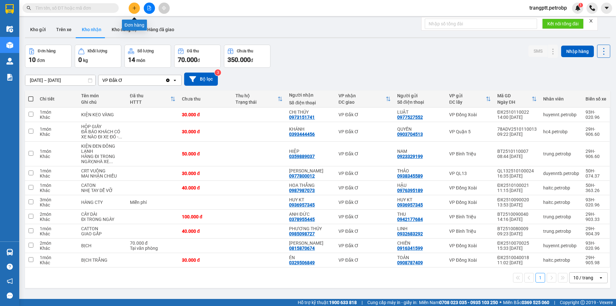
click at [136, 9] on icon "plus" at bounding box center [134, 8] width 4 height 4
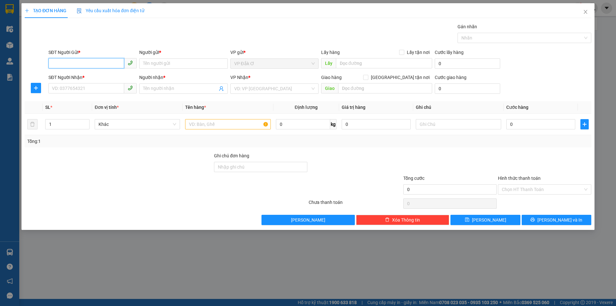
click at [92, 64] on input "SĐT Người Gửi *" at bounding box center [86, 63] width 76 height 10
click at [66, 74] on div "0357293293 - BẢO" at bounding box center [92, 76] width 81 height 7
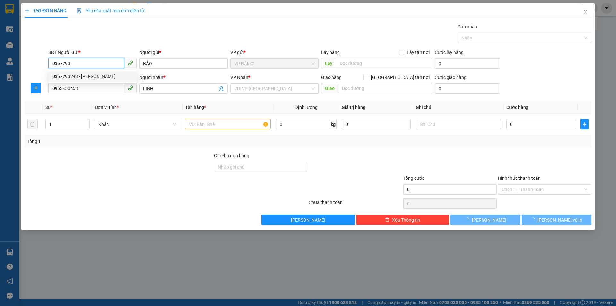
type input "0357293293"
type input "BẢO"
type input "0963450453"
type input "LINH"
type input "30.000"
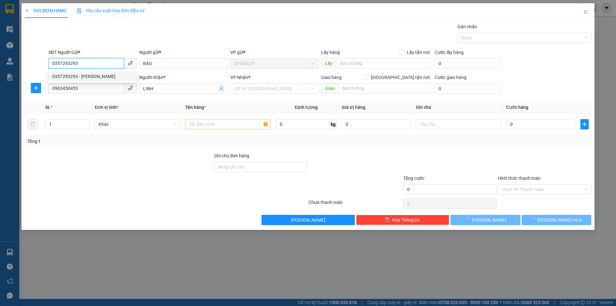
type input "30.000"
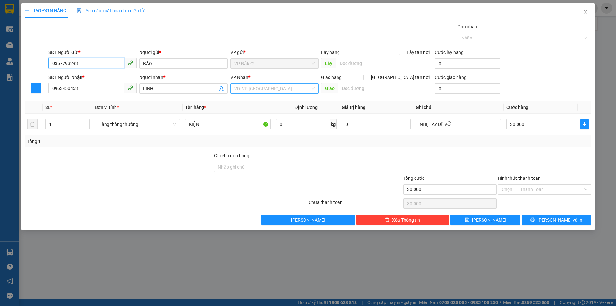
type input "0357293293"
click at [250, 89] on input "search" at bounding box center [272, 89] width 76 height 10
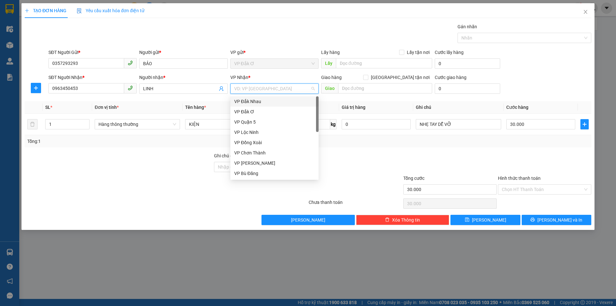
type input "5"
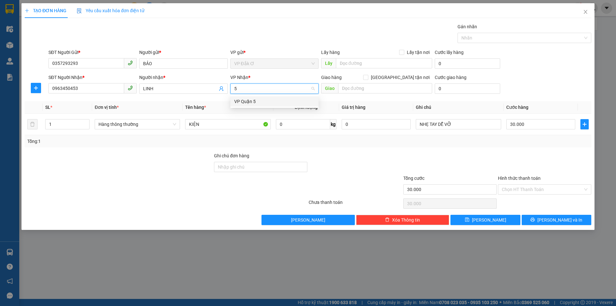
click at [248, 100] on div "VP Quận 5" at bounding box center [274, 101] width 81 height 7
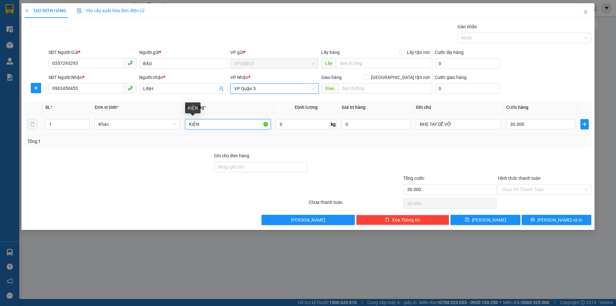
click at [210, 125] on input "KIỆN" at bounding box center [227, 124] width 85 height 10
type input "KIỆN BỌC HỒNG PHẤN"
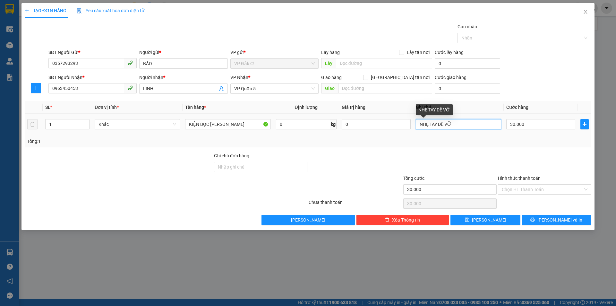
click at [459, 121] on input "NHẸ TAY DỄ VỠ" at bounding box center [458, 124] width 85 height 10
type input "N"
type input "TỚI GỌI KHÁCH LIỀN"
click at [523, 189] on input "Hình thức thanh toán" at bounding box center [542, 189] width 81 height 10
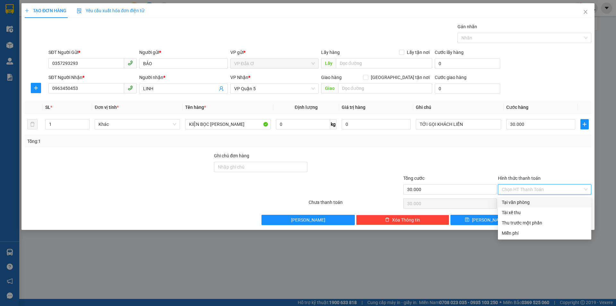
click at [517, 201] on div "Tại văn phòng" at bounding box center [545, 202] width 86 height 7
type input "0"
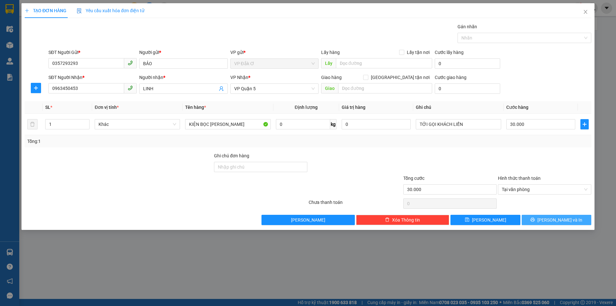
drag, startPoint x: 548, startPoint y: 224, endPoint x: 486, endPoint y: 165, distance: 85.3
click at [548, 224] on button "[PERSON_NAME] và In" at bounding box center [557, 220] width 70 height 10
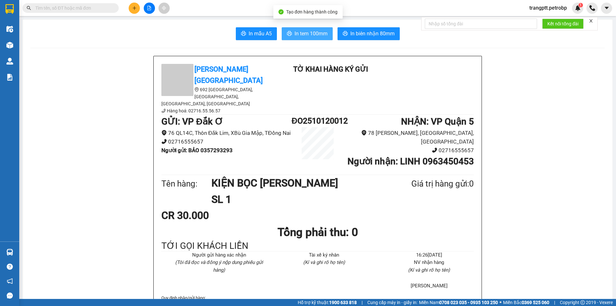
click at [304, 32] on span "In tem 100mm" at bounding box center [310, 34] width 33 height 8
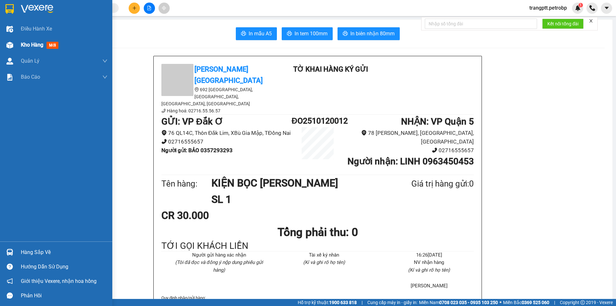
click at [30, 47] on span "Kho hàng" at bounding box center [32, 45] width 22 height 6
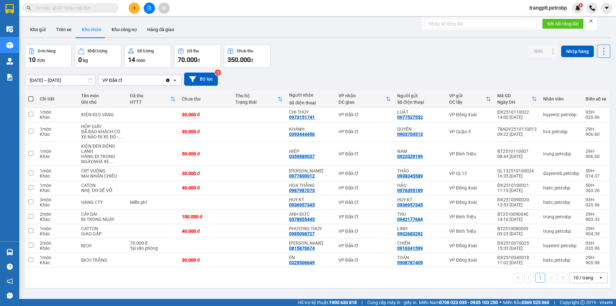
drag, startPoint x: 42, startPoint y: 30, endPoint x: 72, endPoint y: 65, distance: 46.7
click at [43, 32] on button "Kho gửi" at bounding box center [38, 29] width 26 height 15
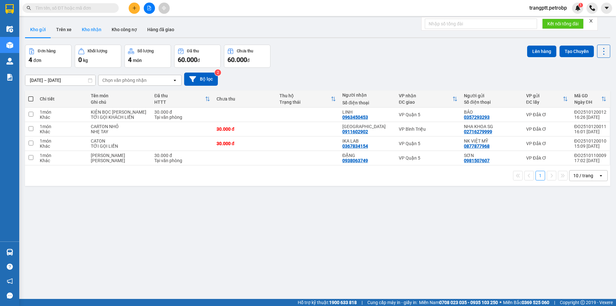
click at [92, 27] on button "Kho nhận" at bounding box center [92, 29] width 30 height 15
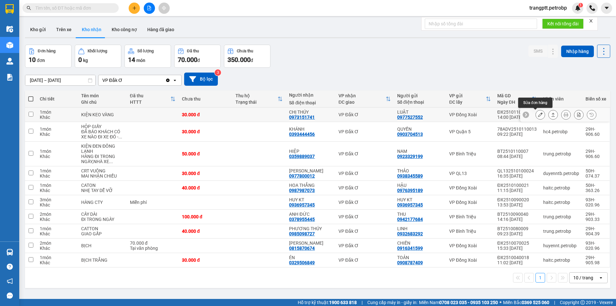
click at [538, 113] on icon at bounding box center [540, 114] width 4 height 4
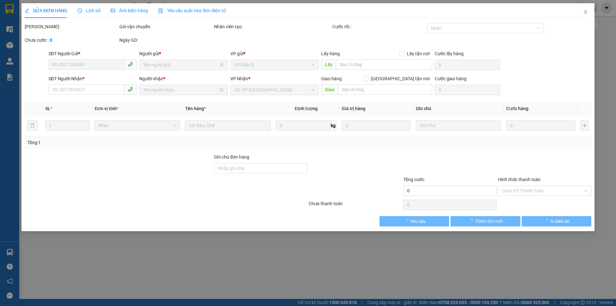
type input "0977527552"
type input "LUẬT"
type input "0973151741"
type input "CHỊ THÚY"
type input "30.000"
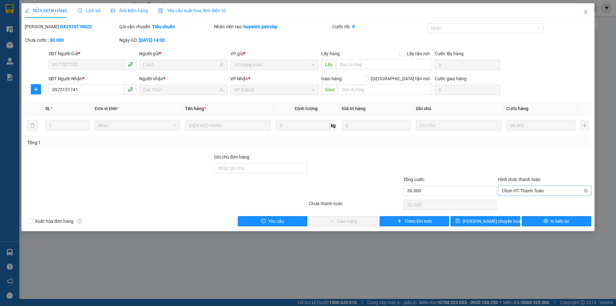
click at [515, 190] on span "Chọn HT Thanh Toán" at bounding box center [545, 191] width 86 height 10
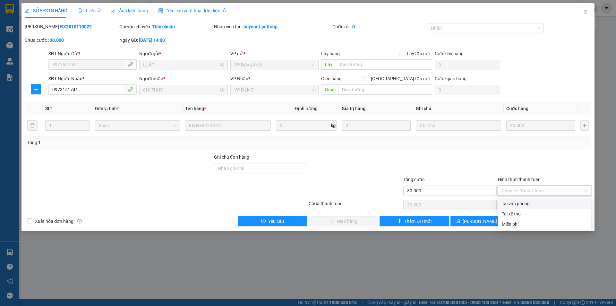
click at [516, 201] on div "Tại văn phòng" at bounding box center [545, 203] width 86 height 7
type input "0"
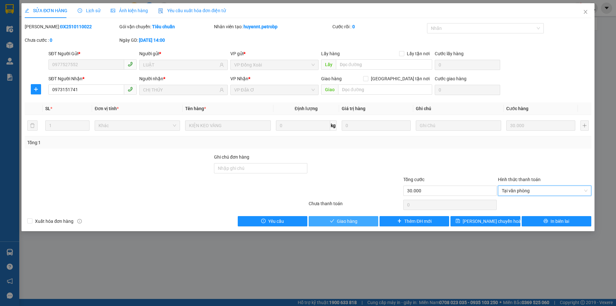
click at [344, 221] on span "Giao hàng" at bounding box center [347, 220] width 21 height 7
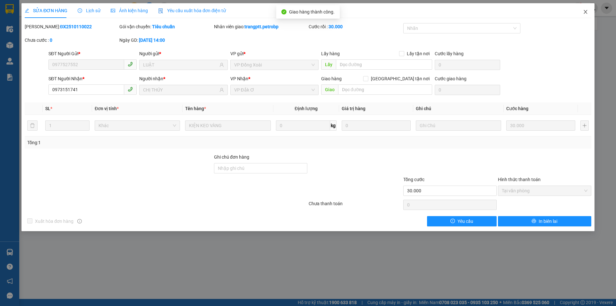
click at [584, 11] on icon "close" at bounding box center [585, 11] width 5 height 5
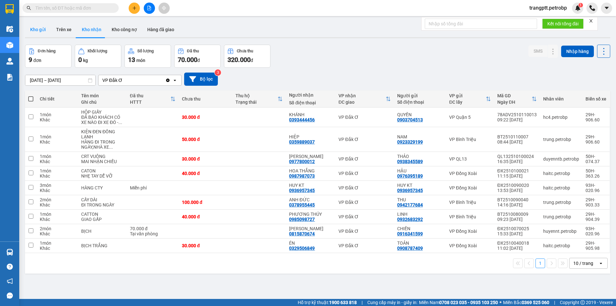
click at [38, 27] on button "Kho gửi" at bounding box center [38, 29] width 26 height 15
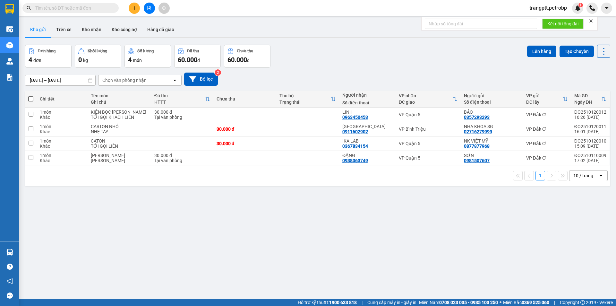
drag, startPoint x: 30, startPoint y: 97, endPoint x: 30, endPoint y: 122, distance: 24.7
click at [30, 101] on span at bounding box center [30, 98] width 5 height 5
click at [31, 96] on input "checkbox" at bounding box center [31, 96] width 0 height 0
checkbox input "true"
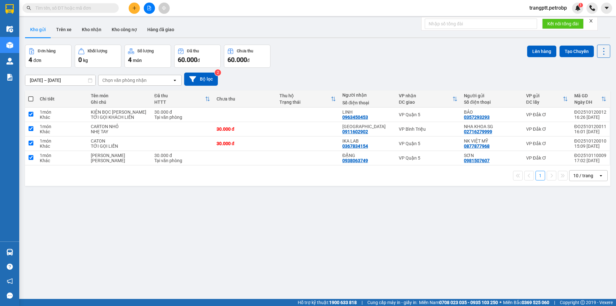
checkbox input "true"
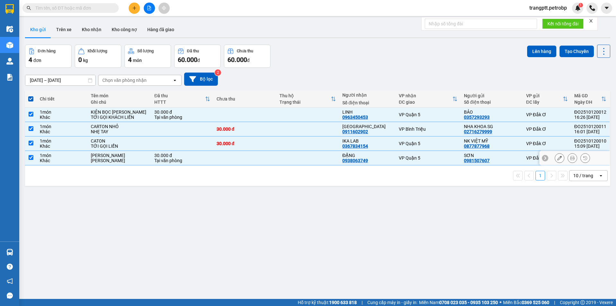
click at [30, 156] on input "checkbox" at bounding box center [31, 157] width 5 height 5
checkbox input "false"
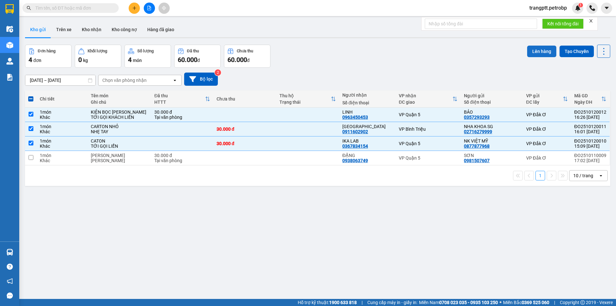
click at [541, 49] on button "Lên hàng" at bounding box center [541, 52] width 29 height 12
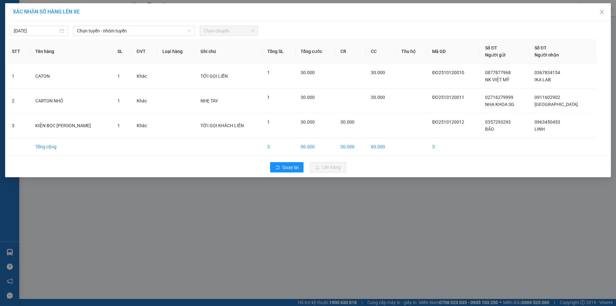
drag, startPoint x: 97, startPoint y: 32, endPoint x: 102, endPoint y: 36, distance: 6.6
click at [98, 33] on span "Chọn tuyến - nhóm tuyến" at bounding box center [134, 31] width 114 height 10
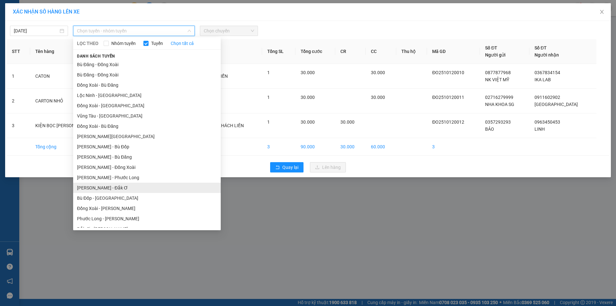
scroll to position [37, 0]
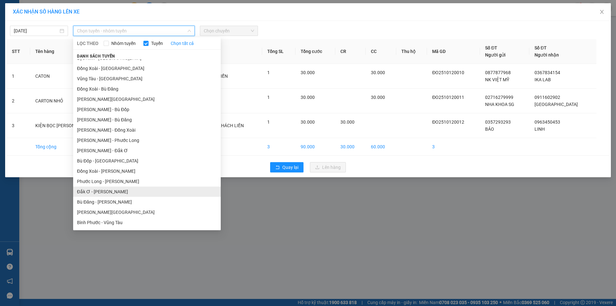
click at [102, 191] on li "Đắk Ơ - [PERSON_NAME]" at bounding box center [147, 191] width 148 height 10
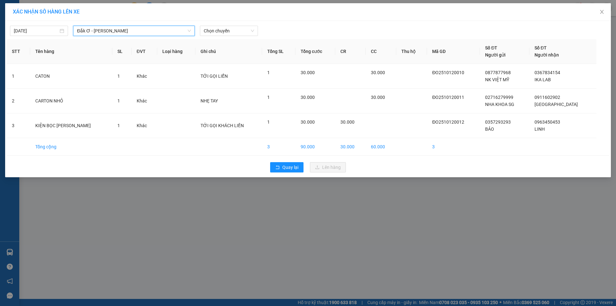
drag, startPoint x: 231, startPoint y: 29, endPoint x: 231, endPoint y: 37, distance: 8.0
click at [231, 31] on span "Chọn chuyến" at bounding box center [229, 31] width 50 height 10
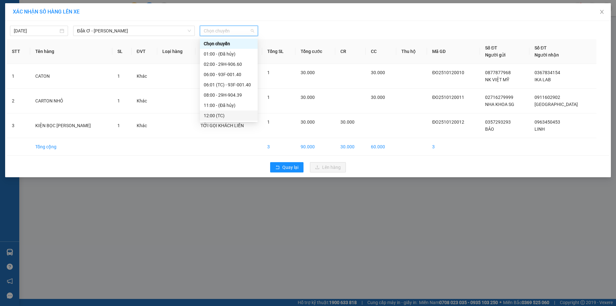
scroll to position [51, 0]
click at [224, 115] on div "17:00 - 29H-906.60" at bounding box center [229, 115] width 50 height 7
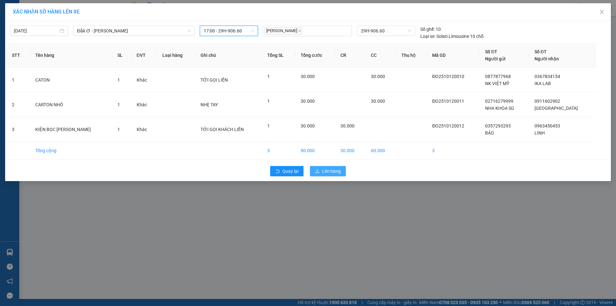
click at [330, 171] on span "Lên hàng" at bounding box center [331, 170] width 19 height 7
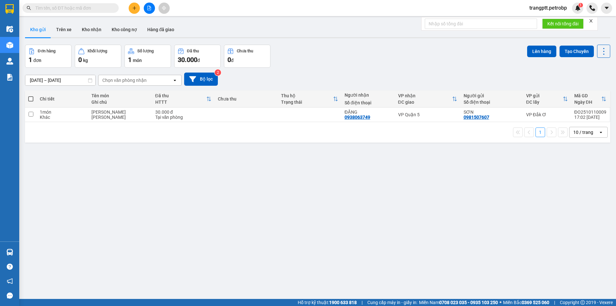
drag, startPoint x: 88, startPoint y: 28, endPoint x: 147, endPoint y: 68, distance: 70.9
click at [92, 32] on button "Kho nhận" at bounding box center [92, 29] width 30 height 15
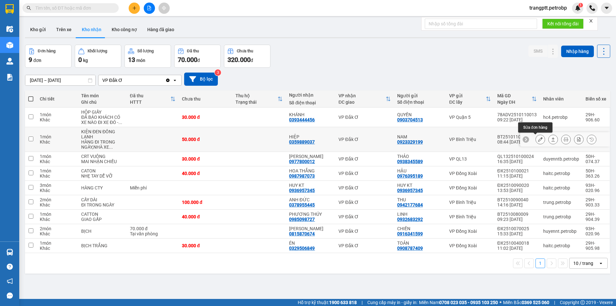
click at [538, 137] on icon at bounding box center [540, 139] width 4 height 4
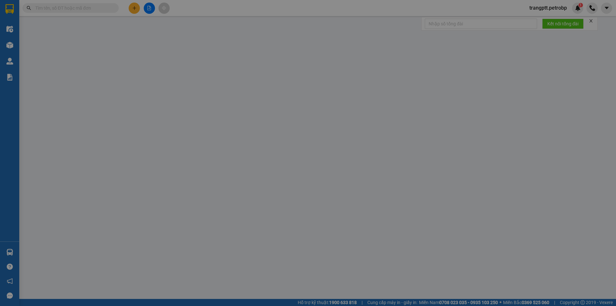
type input "0923329199"
type input "NAM"
type input "0359889037"
type input "HIỆP"
type input "50.000"
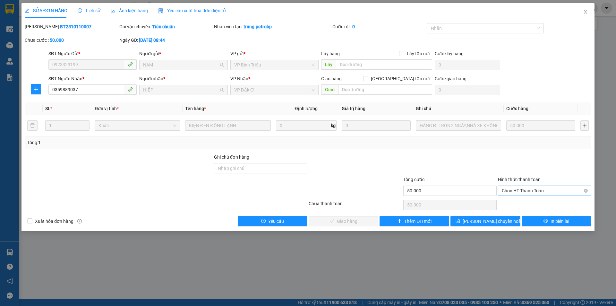
click at [521, 188] on span "Chọn HT Thanh Toán" at bounding box center [545, 191] width 86 height 10
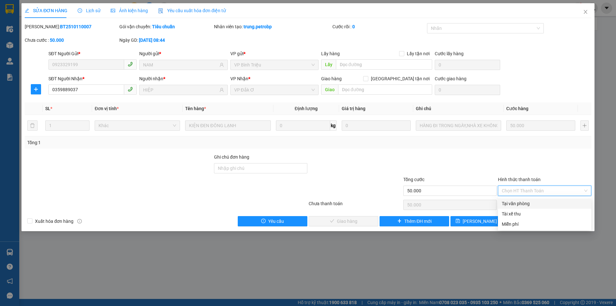
click at [521, 202] on div "Tại văn phòng" at bounding box center [545, 203] width 86 height 7
type input "0"
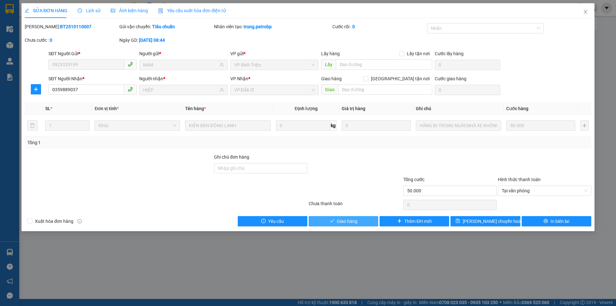
click at [346, 221] on span "Giao hàng" at bounding box center [347, 220] width 21 height 7
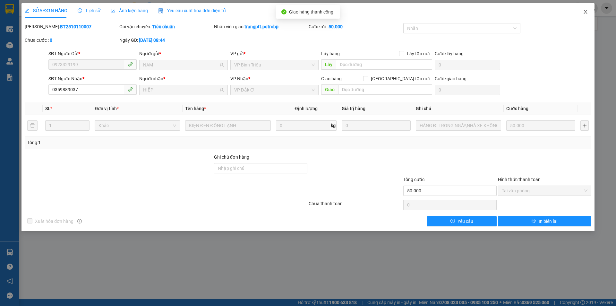
click at [583, 13] on icon "close" at bounding box center [585, 11] width 5 height 5
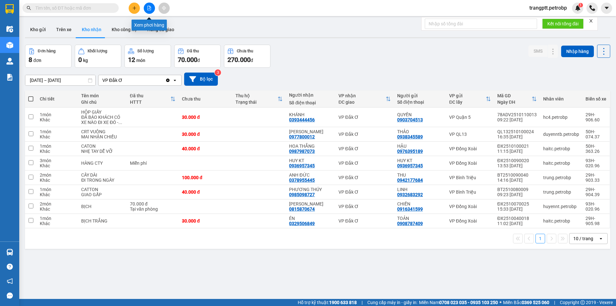
click at [152, 7] on button at bounding box center [149, 8] width 11 height 11
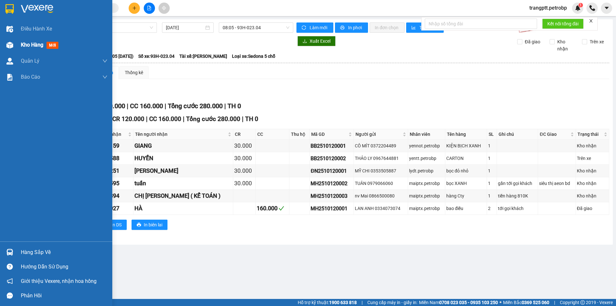
click at [13, 44] on div at bounding box center [9, 44] width 11 height 11
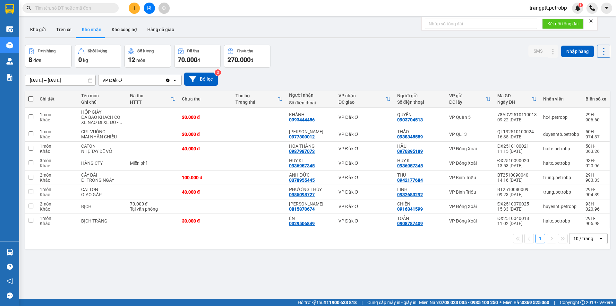
click at [151, 6] on icon "file-add" at bounding box center [149, 8] width 4 height 4
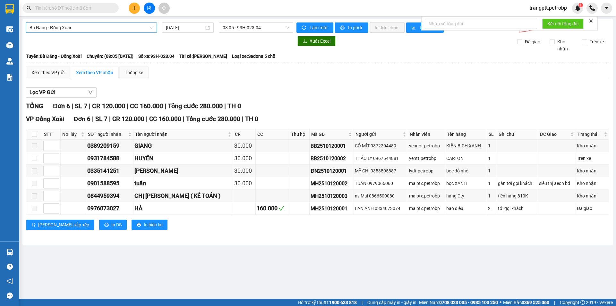
drag, startPoint x: 82, startPoint y: 28, endPoint x: 82, endPoint y: 32, distance: 4.2
click at [82, 28] on span "Bù Đăng - Đồng Xoài" at bounding box center [92, 28] width 124 height 10
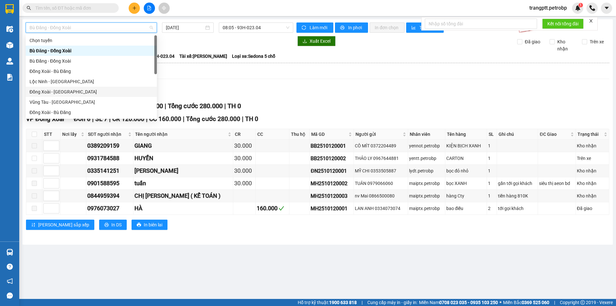
scroll to position [133, 0]
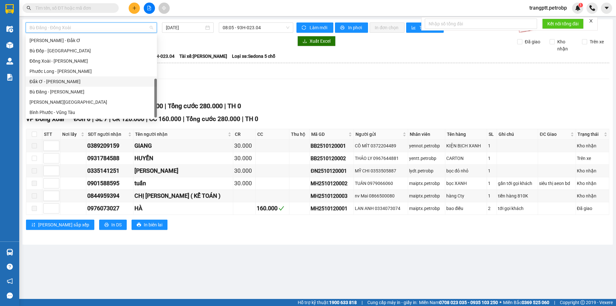
click at [51, 80] on div "Đắk Ơ - [PERSON_NAME]" at bounding box center [92, 81] width 124 height 7
type input "[DATE]"
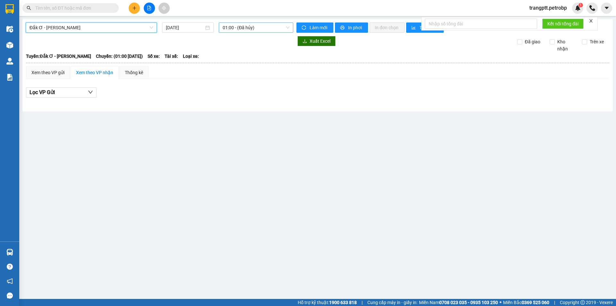
drag, startPoint x: 244, startPoint y: 26, endPoint x: 247, endPoint y: 30, distance: 5.3
click at [244, 26] on span "01:00 - (Đã hủy)" at bounding box center [256, 28] width 67 height 10
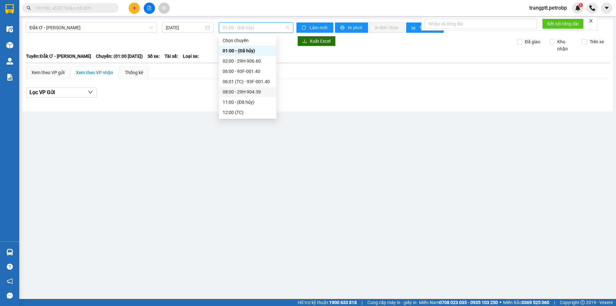
click at [241, 90] on div "08:00 - 29H-904.39" at bounding box center [248, 91] width 50 height 7
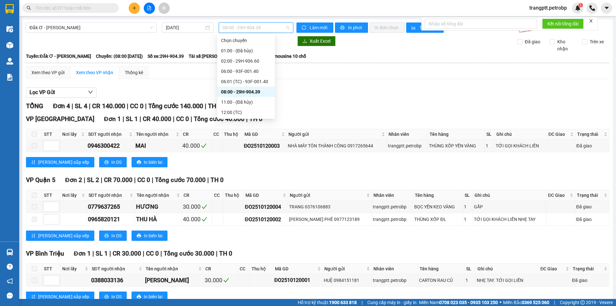
click at [251, 30] on span "08:00 - 29H-904.39" at bounding box center [256, 28] width 67 height 10
click at [241, 71] on div "13:00 - 29H-905.98" at bounding box center [246, 71] width 50 height 7
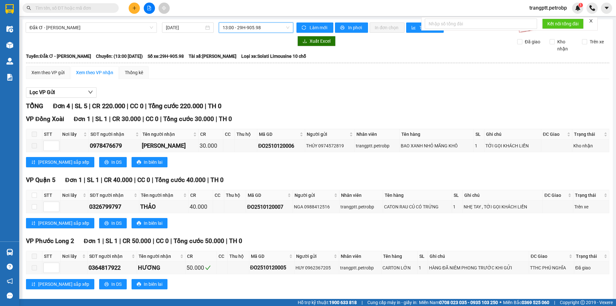
click at [233, 24] on span "13:00 - 29H-905.98" at bounding box center [256, 28] width 67 height 10
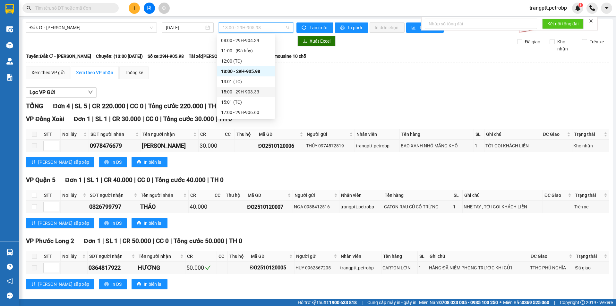
drag, startPoint x: 237, startPoint y: 88, endPoint x: 241, endPoint y: 102, distance: 14.8
click at [237, 87] on div "15:00 - 29H-903.33" at bounding box center [246, 92] width 58 height 10
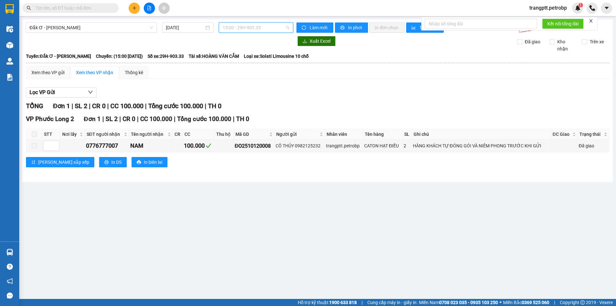
click at [237, 28] on span "15:00 - 29H-903.33" at bounding box center [256, 28] width 67 height 10
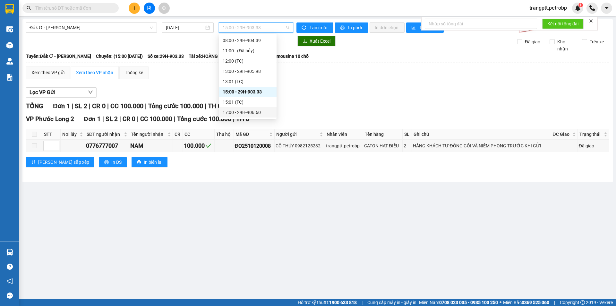
click at [244, 111] on div "17:00 - 29H-906.60" at bounding box center [248, 112] width 50 height 7
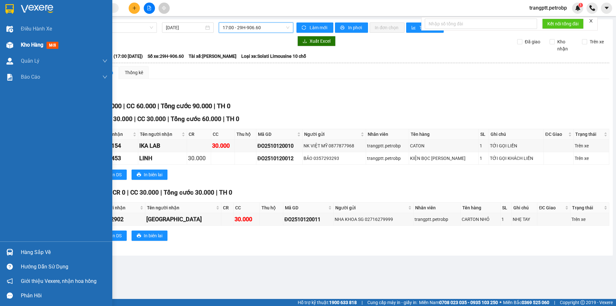
click at [13, 44] on img at bounding box center [9, 45] width 7 height 7
